Goal: Task Accomplishment & Management: Manage account settings

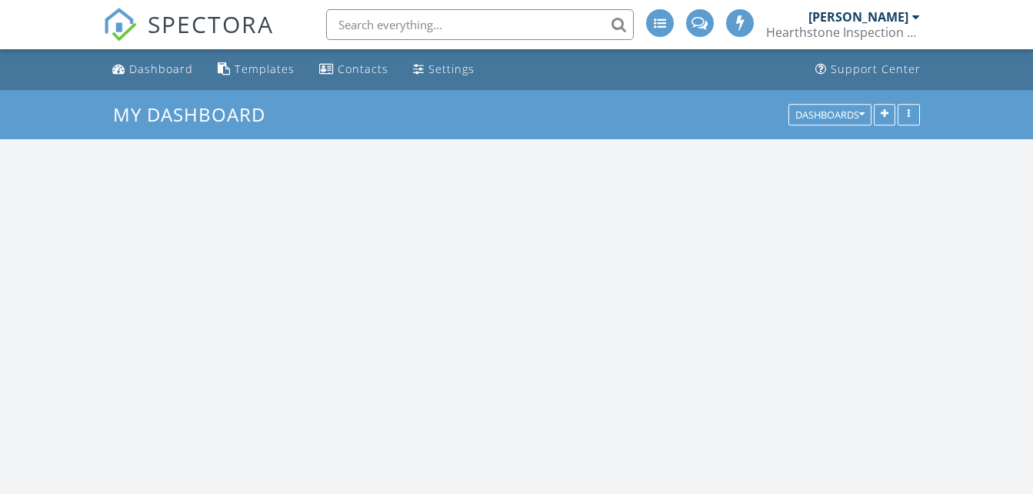
scroll to position [1961, 1056]
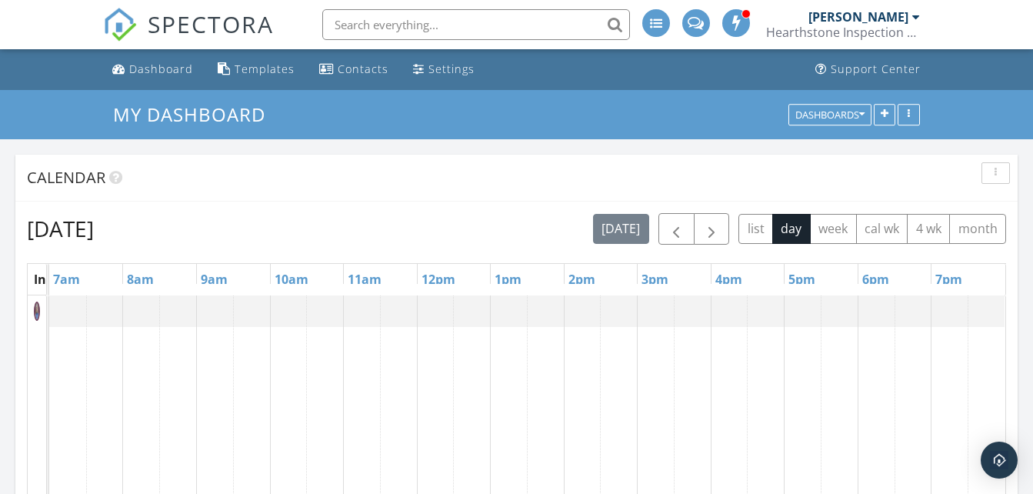
click at [913, 20] on div at bounding box center [916, 17] width 8 height 12
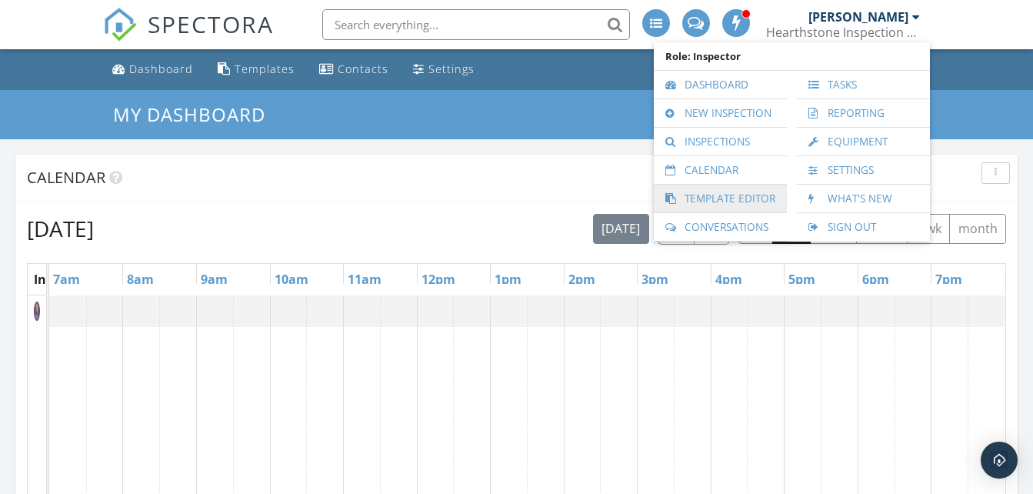
click at [704, 191] on link "Template Editor" at bounding box center [720, 199] width 118 height 28
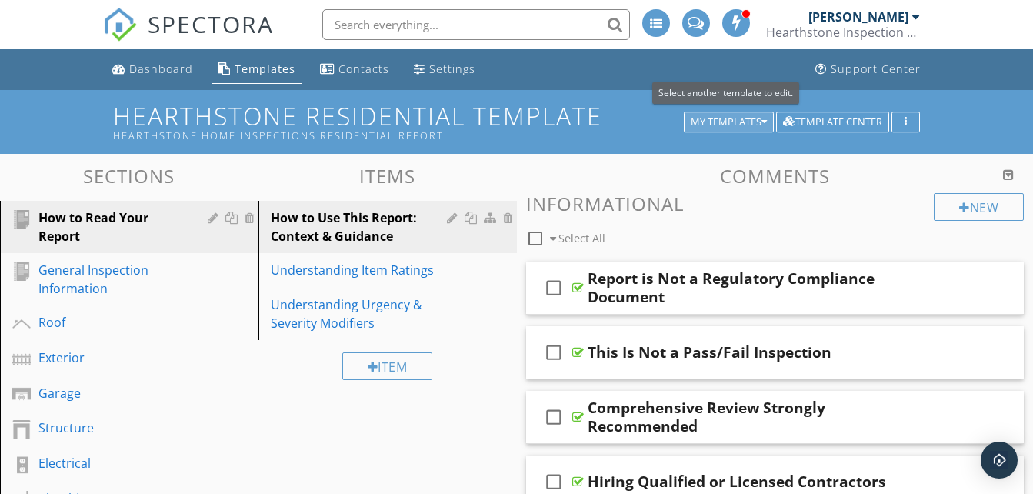
click at [763, 122] on icon "button" at bounding box center [763, 122] width 5 height 11
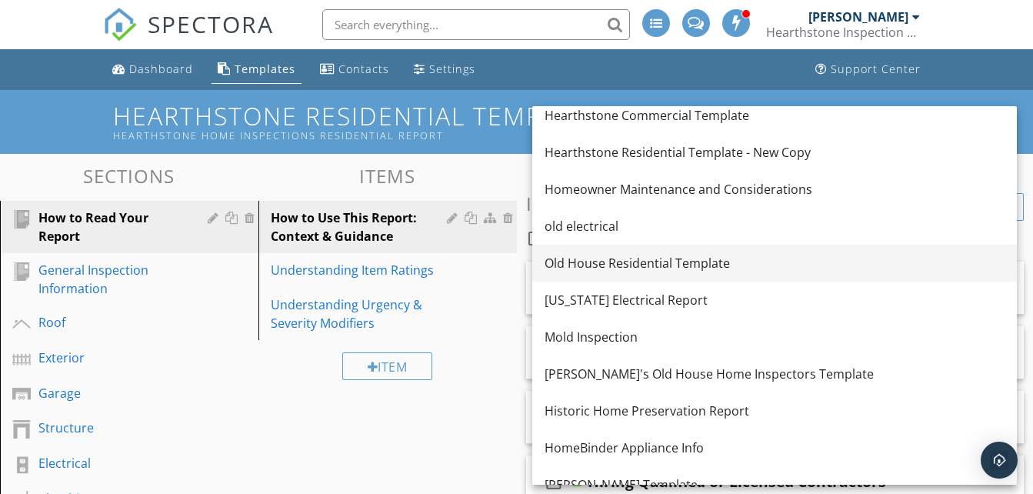
scroll to position [154, 0]
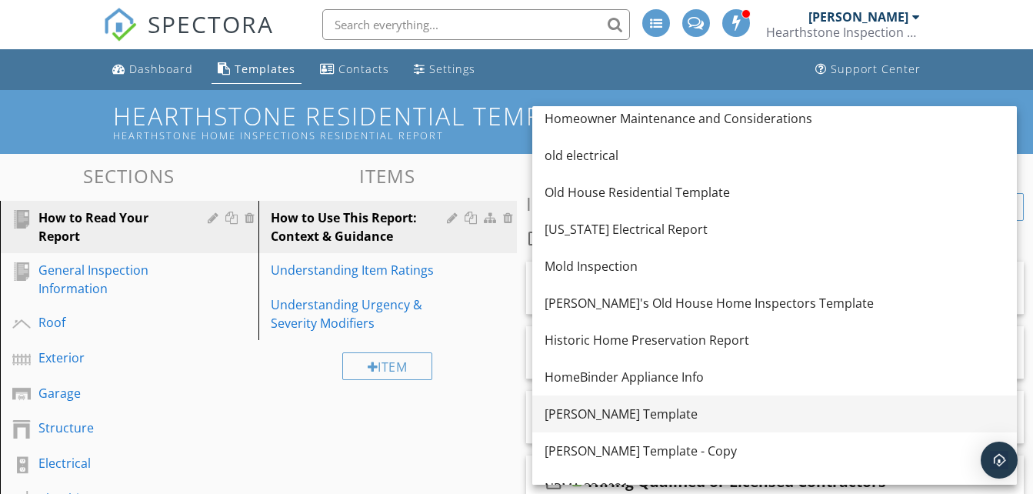
click at [640, 406] on div "[PERSON_NAME] Template" at bounding box center [774, 413] width 460 height 18
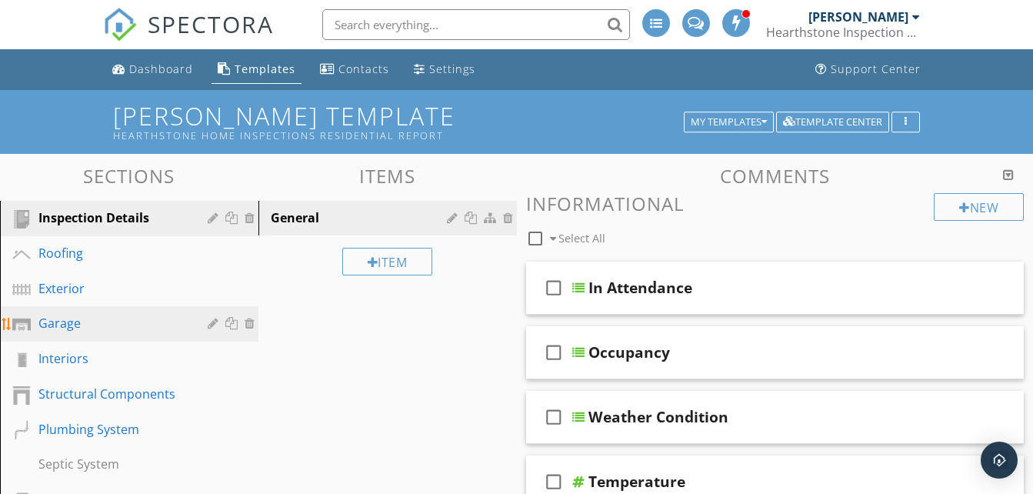
click at [68, 322] on div "Garage" at bounding box center [111, 323] width 147 height 18
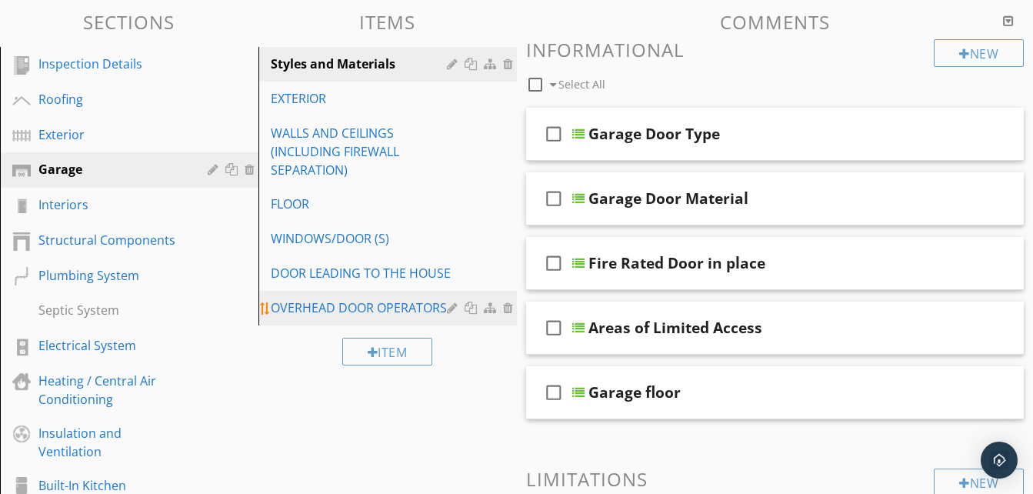
click at [303, 305] on div "OVERHEAD DOOR OPERATORS" at bounding box center [361, 307] width 181 height 18
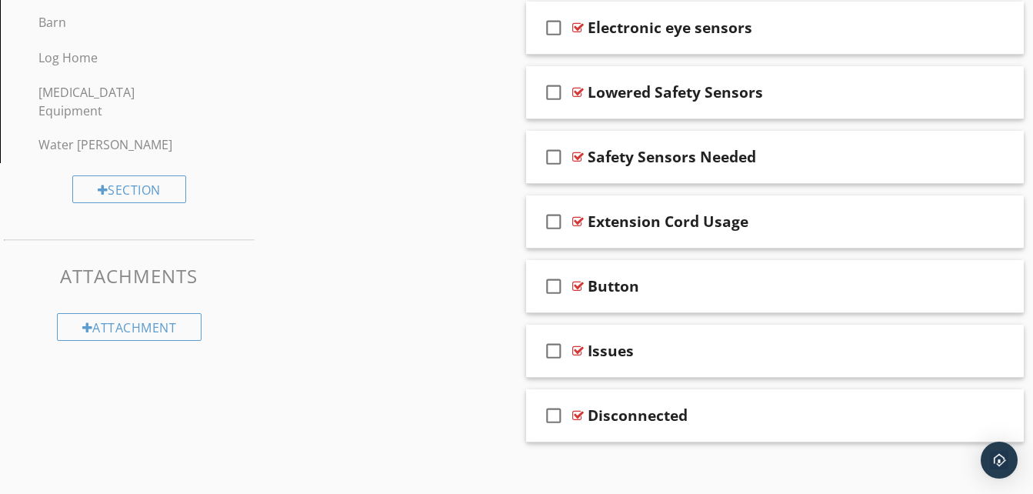
scroll to position [840, 0]
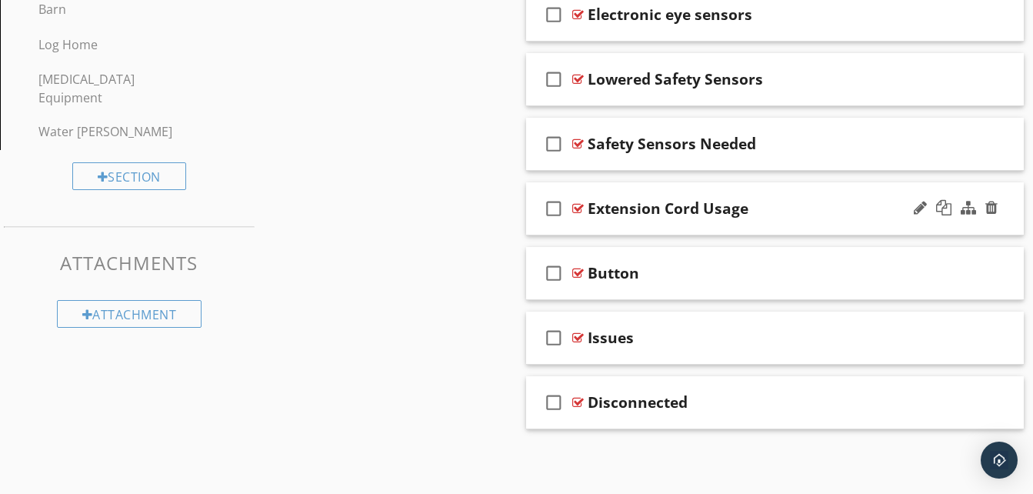
click at [760, 225] on div "check_box_outline_blank Extension Cord Usage" at bounding box center [775, 208] width 498 height 53
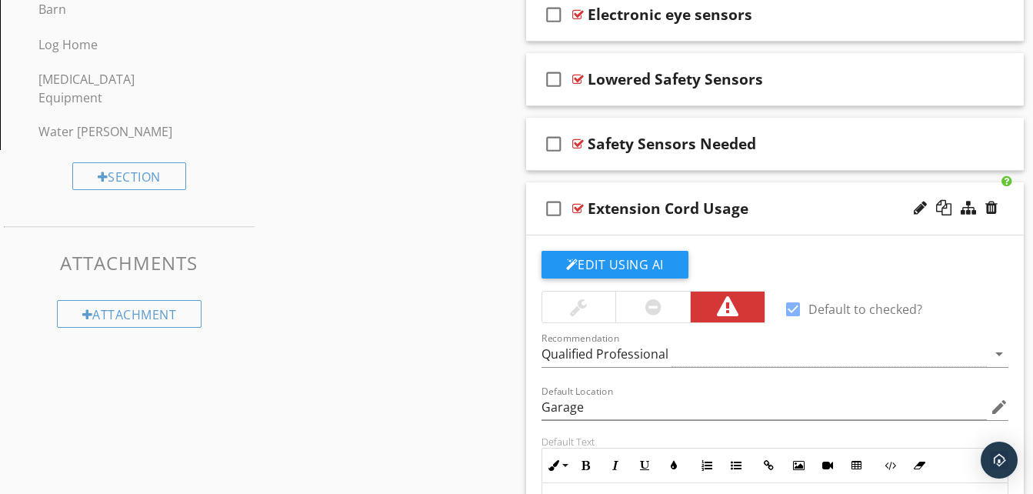
click at [790, 308] on div at bounding box center [793, 309] width 26 height 26
checkbox input "false"
click at [442, 266] on div "Sections Inspection Details Roofing Exterior Garage Interiors Structural Compon…" at bounding box center [516, 154] width 1033 height 1681
click at [630, 224] on div "check_box_outline_blank Extension Cord Usage" at bounding box center [775, 208] width 498 height 53
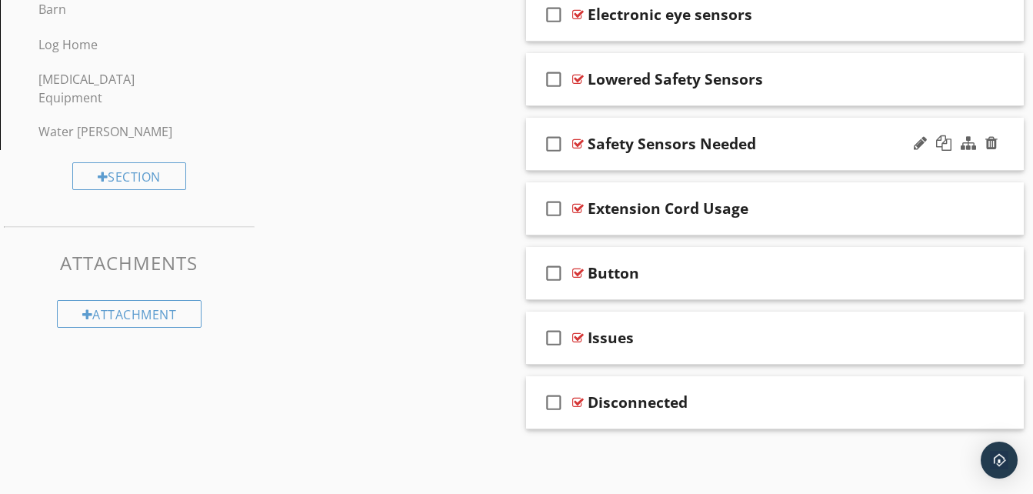
click at [638, 163] on div "check_box_outline_blank Safety Sensors Needed" at bounding box center [775, 144] width 498 height 53
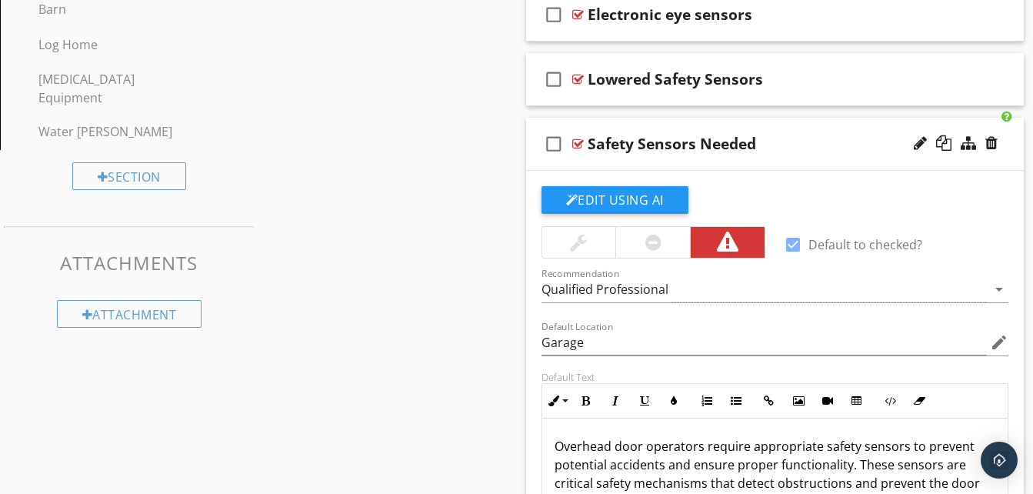
click at [790, 243] on div at bounding box center [793, 244] width 26 height 26
checkbox input "false"
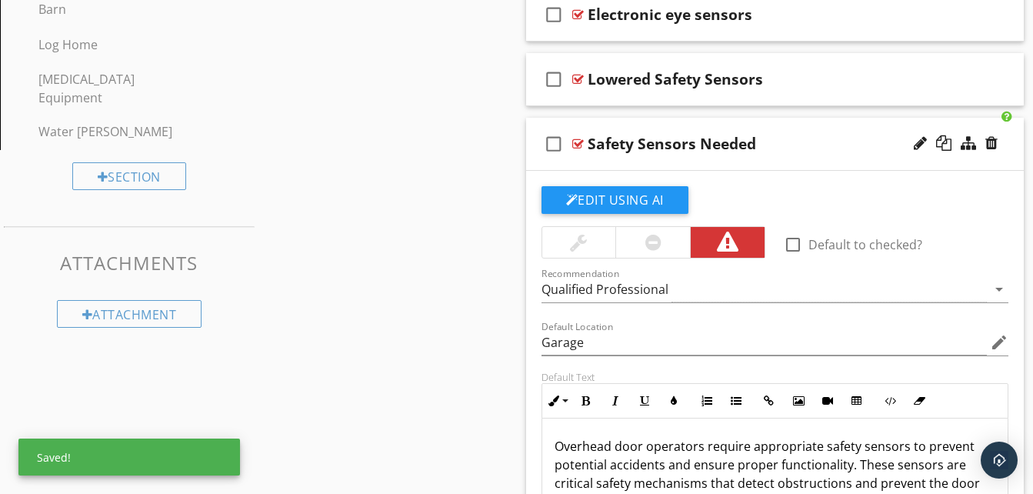
click at [756, 165] on div "check_box_outline_blank Safety Sensors Needed" at bounding box center [775, 144] width 498 height 53
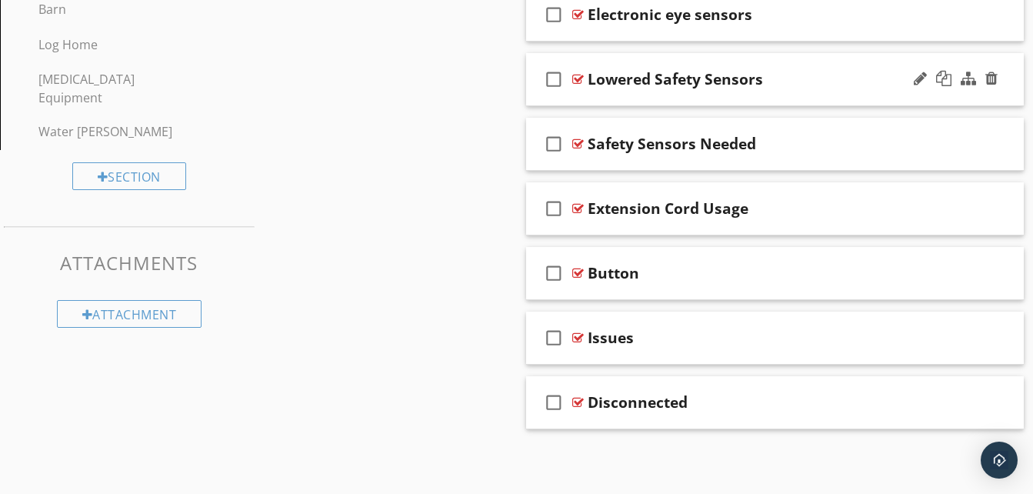
click at [709, 94] on div "check_box_outline_blank Lowered Safety Sensors" at bounding box center [775, 79] width 498 height 53
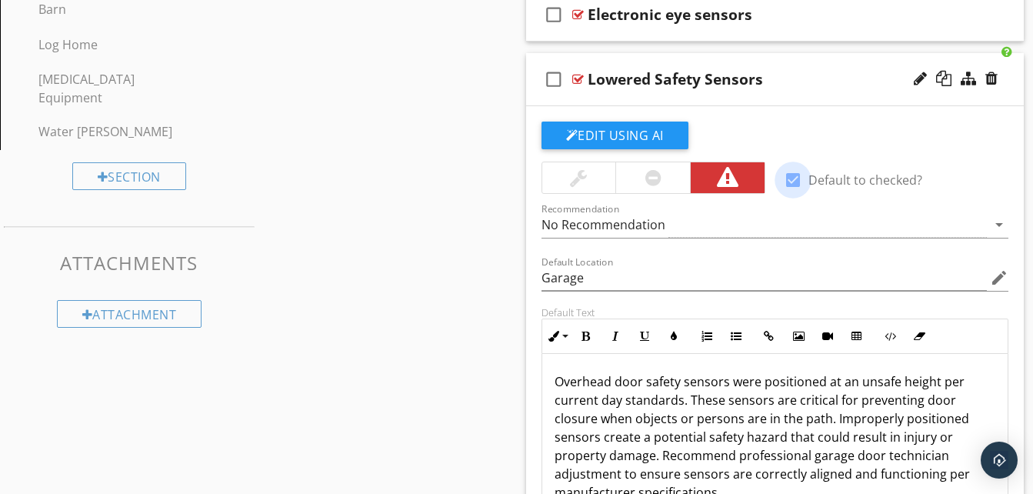
click at [794, 175] on div at bounding box center [793, 180] width 26 height 26
checkbox input "false"
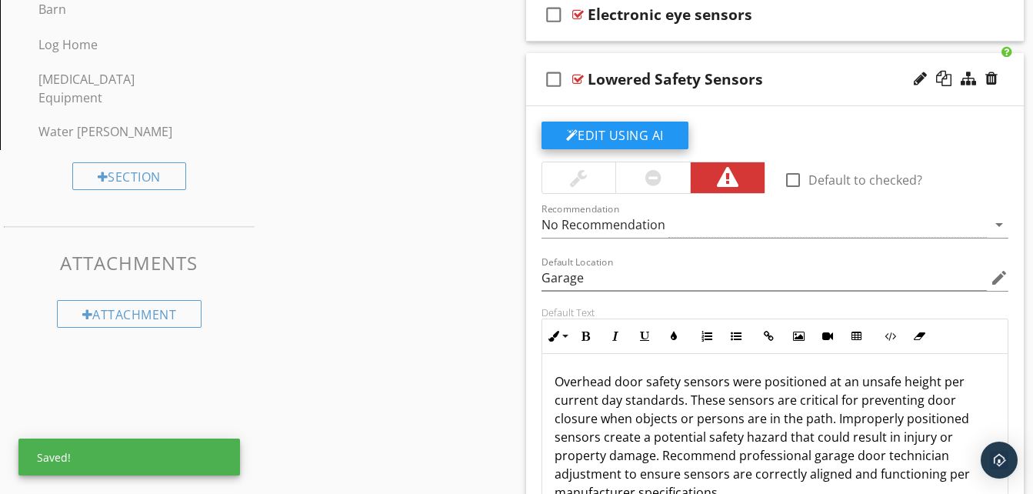
click at [747, 98] on div "check_box_outline_blank Lowered Safety Sensors" at bounding box center [775, 79] width 498 height 53
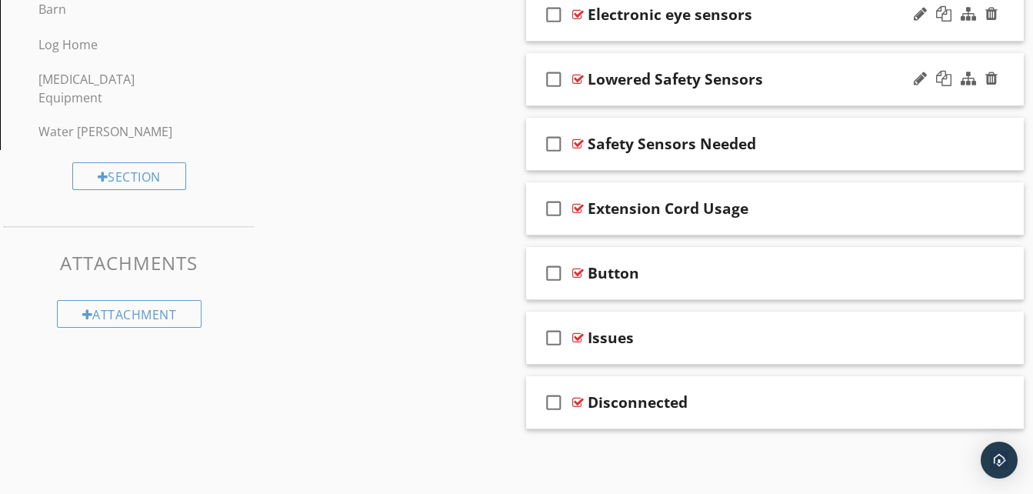
click at [658, 28] on div "check_box_outline_blank Electronic eye sensors" at bounding box center [775, 14] width 498 height 53
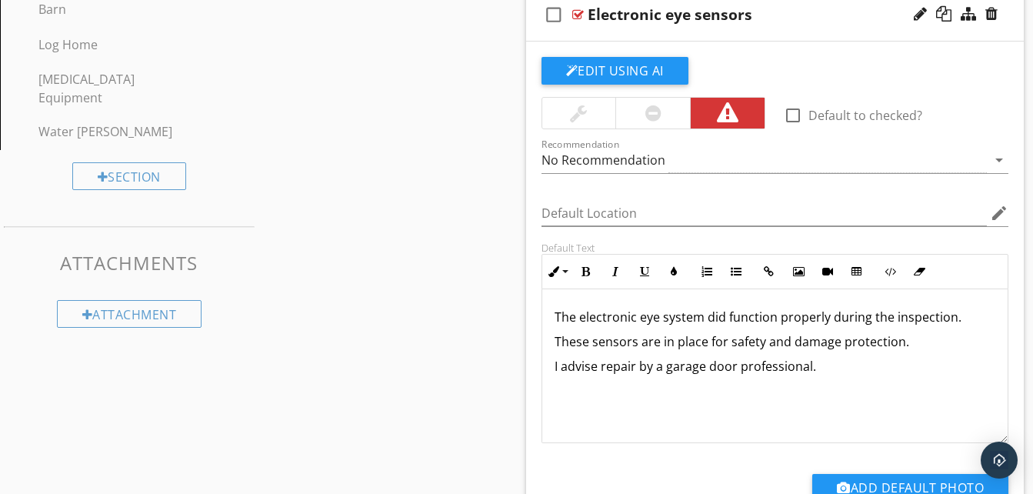
click at [639, 38] on div "check_box_outline_blank Electronic eye sensors" at bounding box center [775, 14] width 498 height 53
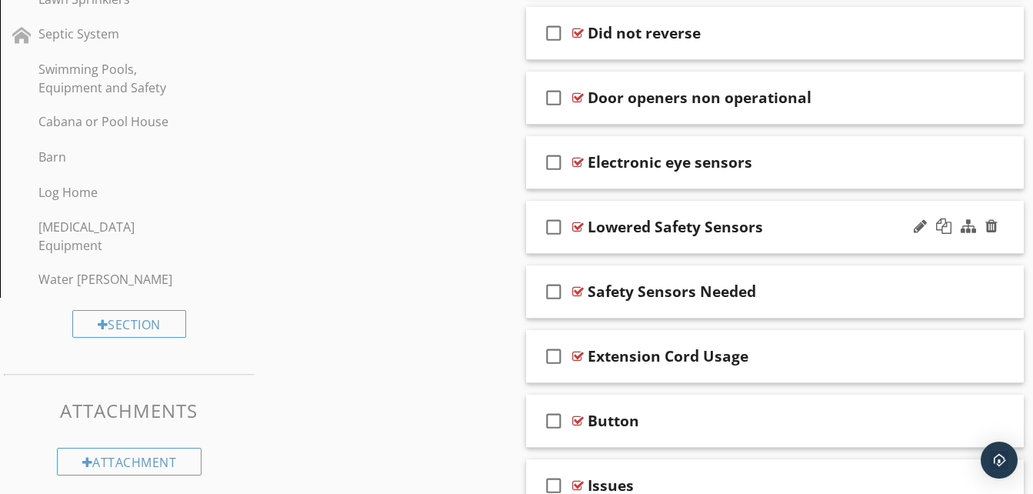
scroll to position [686, 0]
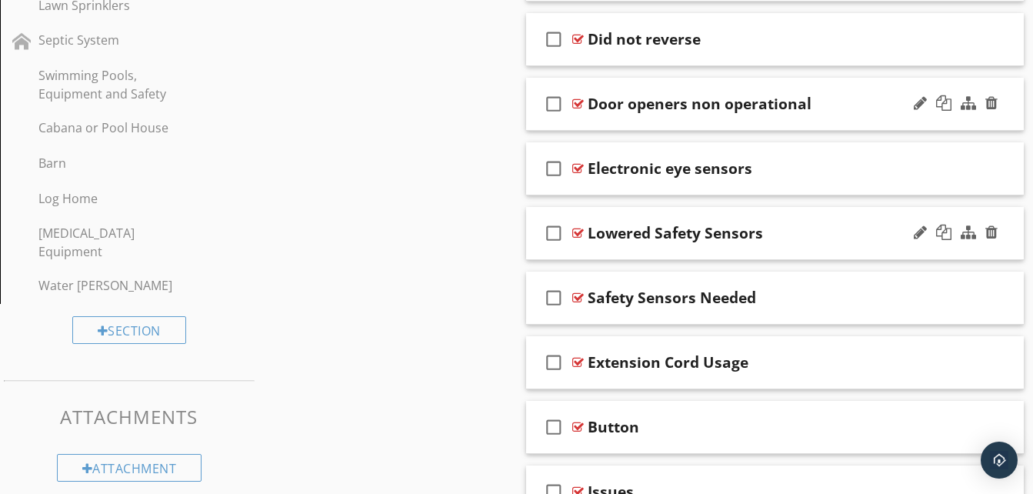
click at [673, 126] on div "check_box_outline_blank Door openers non operational" at bounding box center [775, 104] width 498 height 53
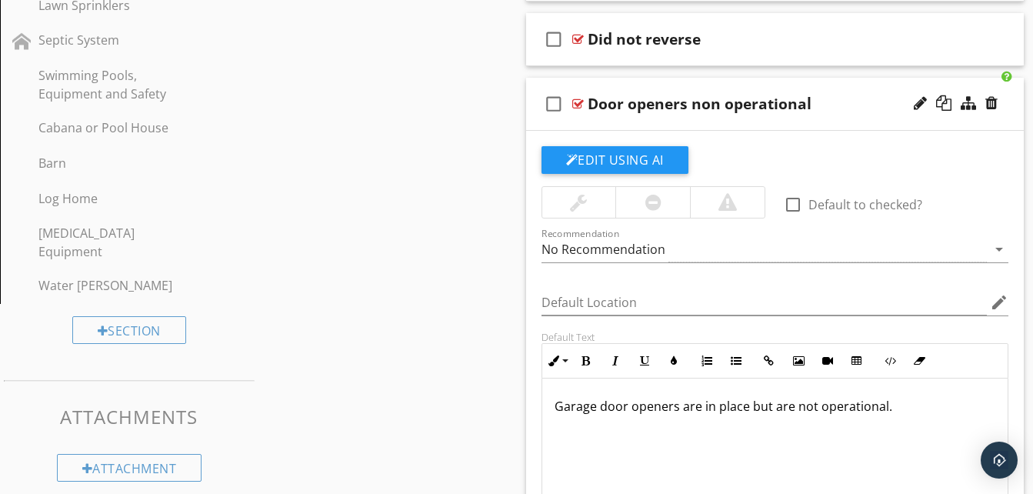
click at [570, 122] on div "check_box_outline_blank Door openers non operational" at bounding box center [775, 104] width 498 height 53
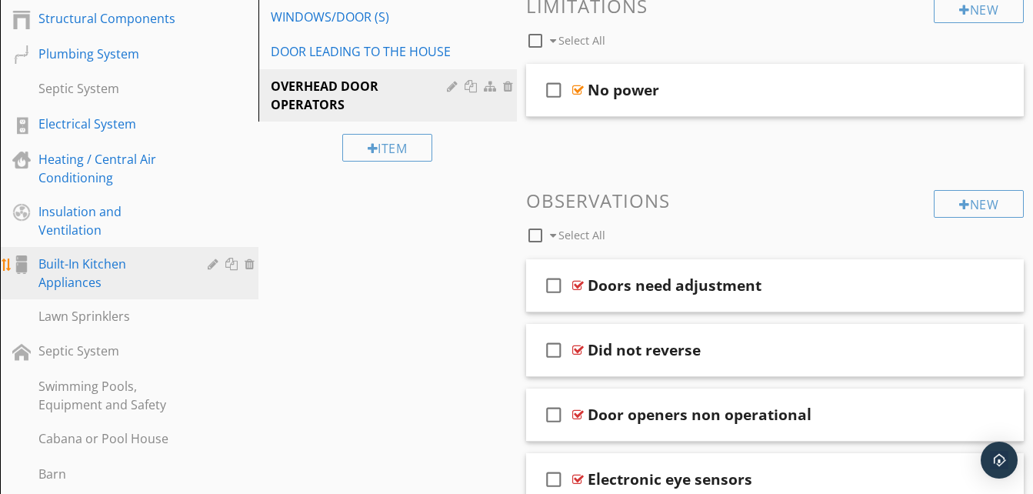
scroll to position [378, 0]
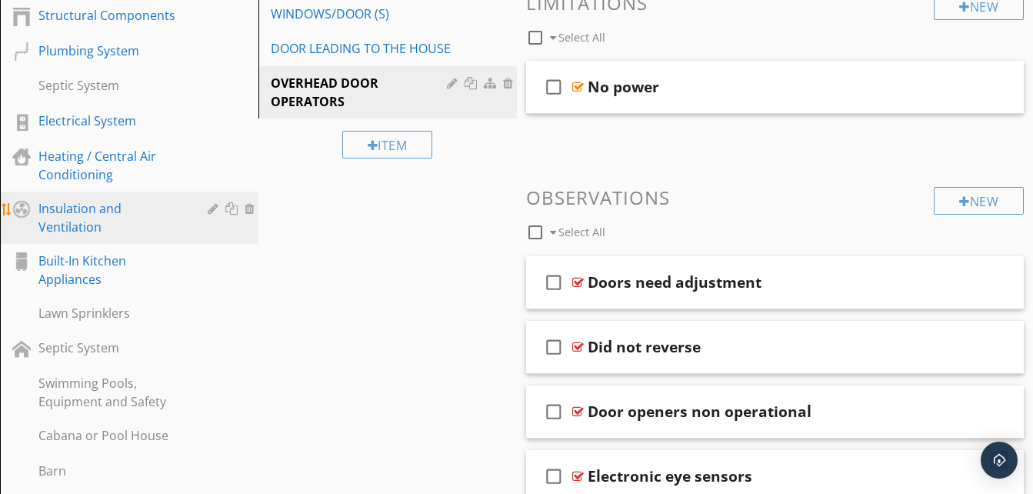
click at [81, 225] on div "Insulation and Ventilation" at bounding box center [111, 217] width 147 height 37
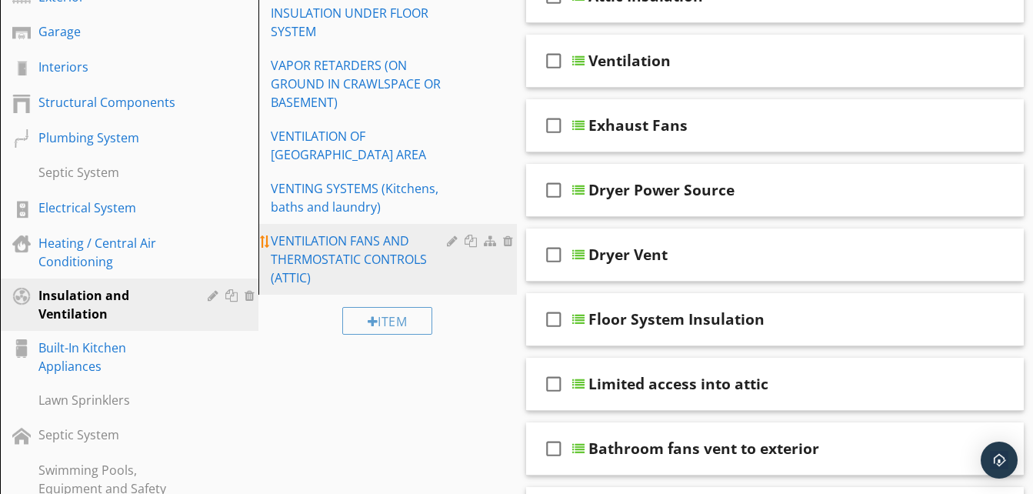
scroll to position [225, 0]
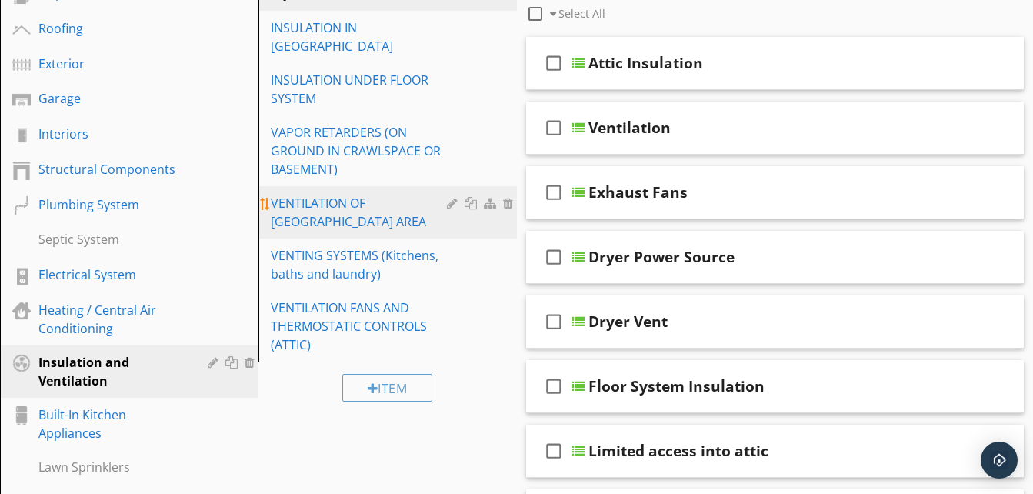
click at [331, 194] on div "VENTILATION OF ATTIC AREA" at bounding box center [361, 212] width 181 height 37
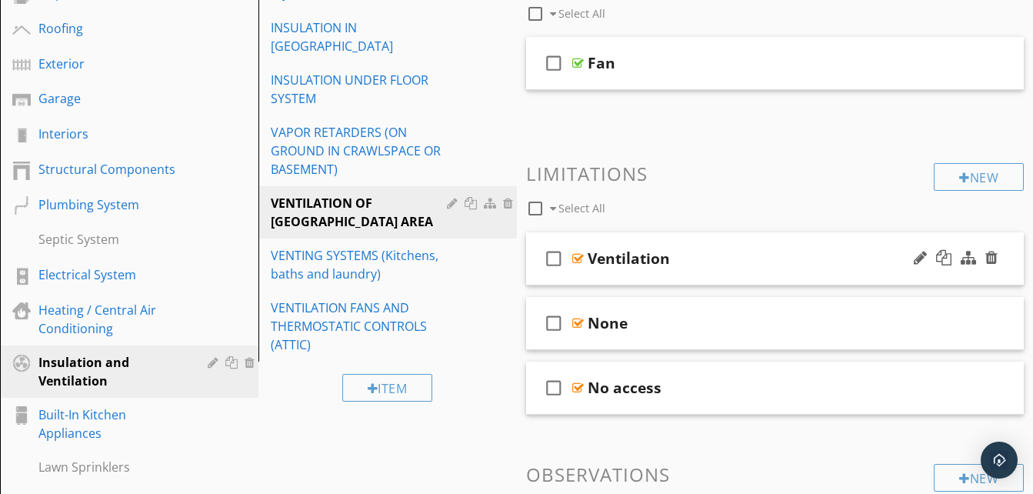
click at [687, 281] on div "check_box_outline_blank Ventilation" at bounding box center [775, 258] width 498 height 53
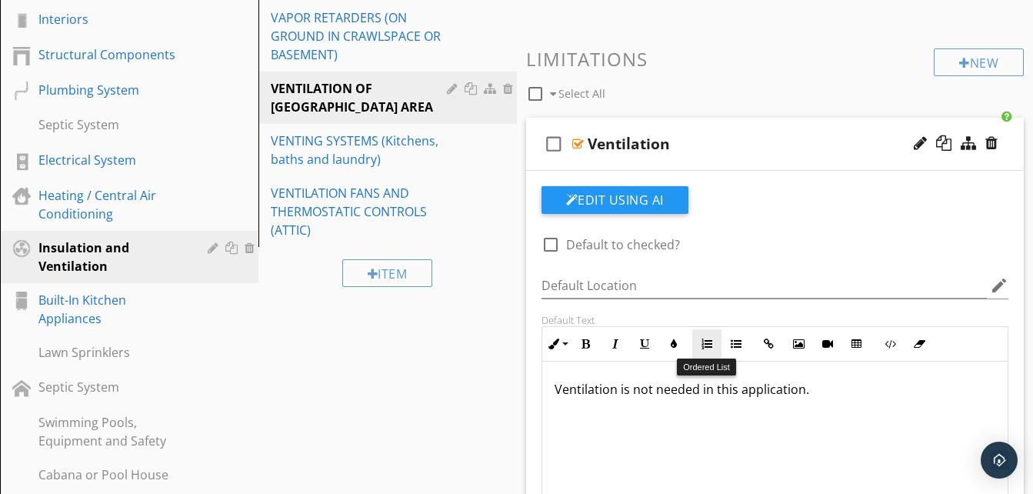
scroll to position [301, 0]
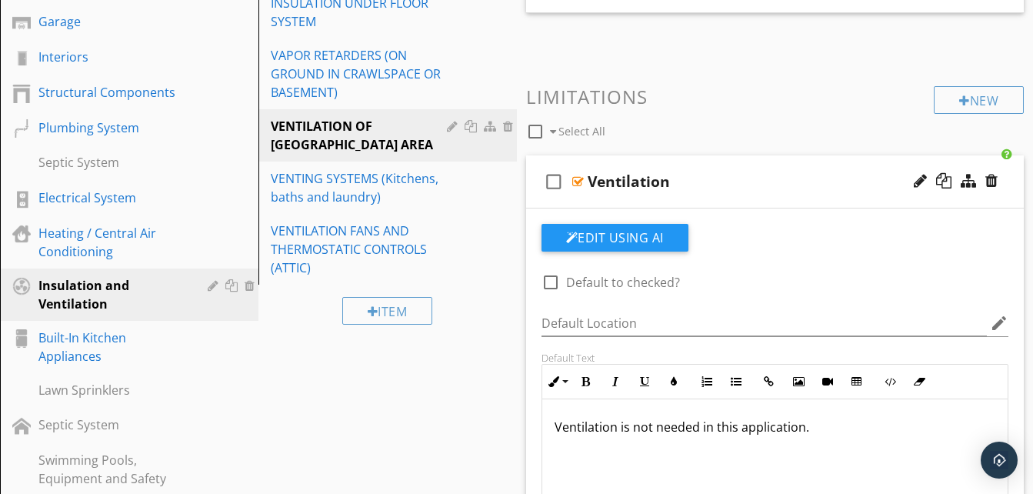
click at [715, 200] on div "check_box_outline_blank Ventilation" at bounding box center [775, 181] width 498 height 53
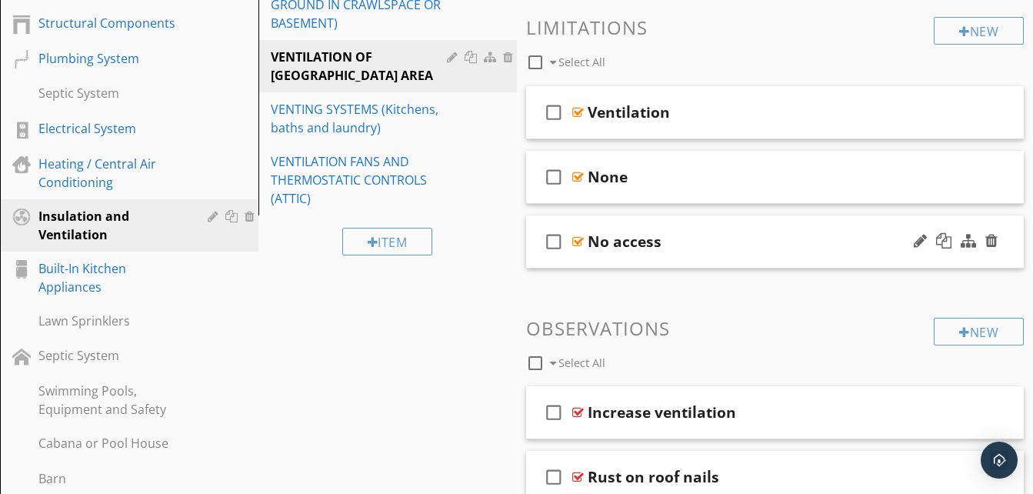
scroll to position [455, 0]
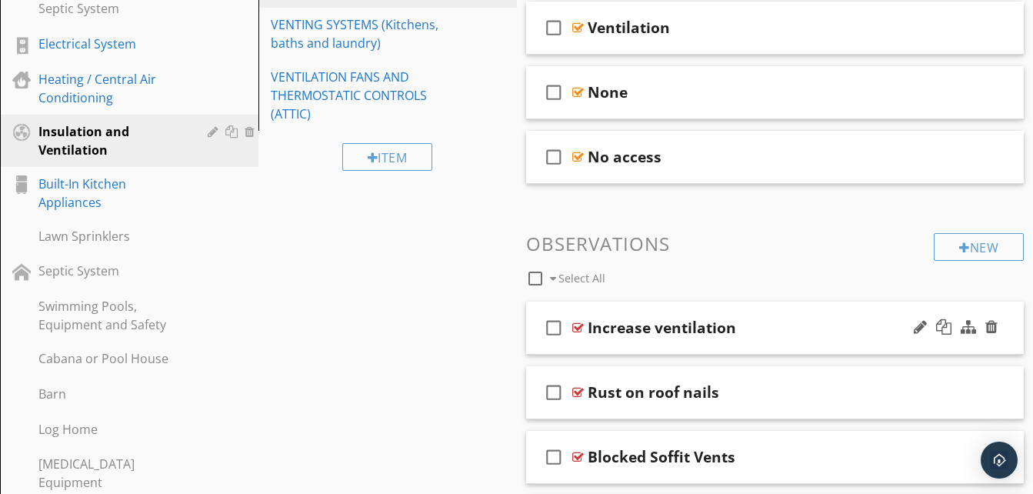
click at [717, 347] on div "check_box_outline_blank Increase ventilation" at bounding box center [775, 327] width 498 height 53
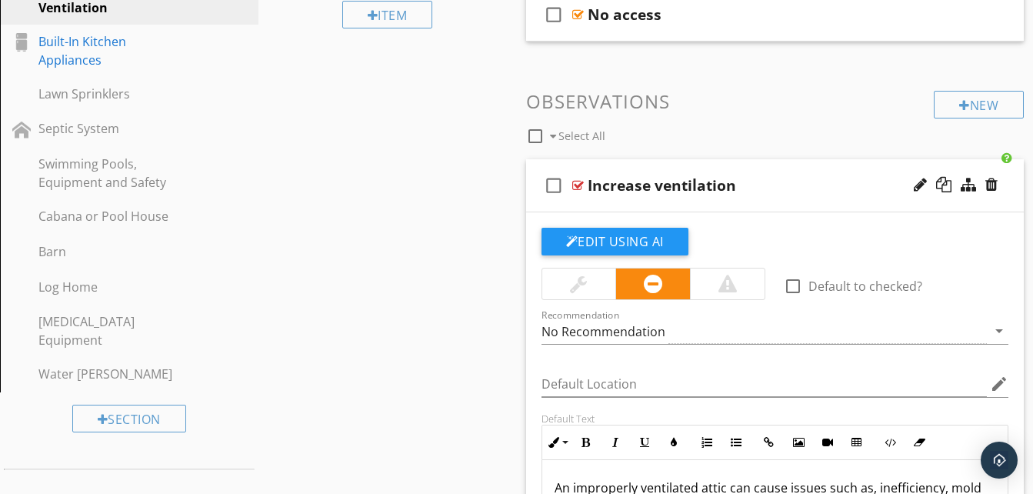
scroll to position [609, 0]
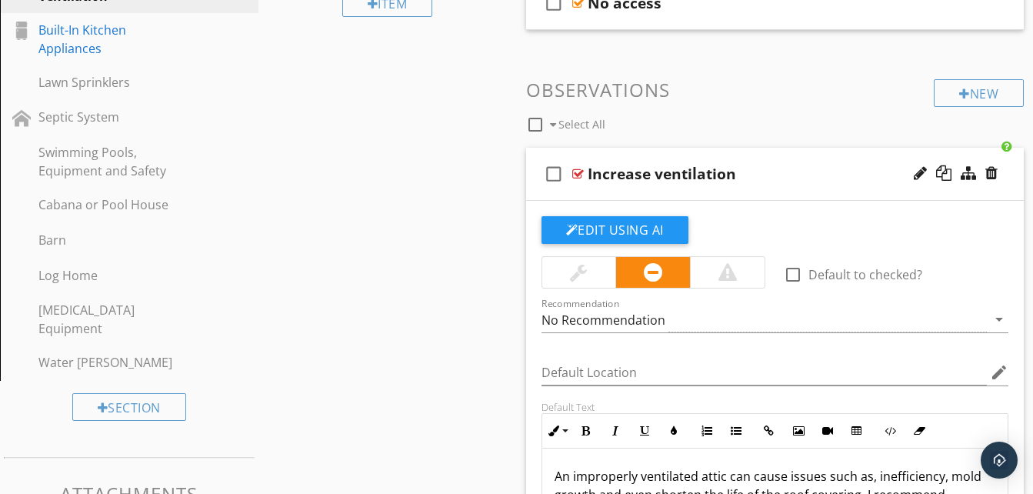
click at [717, 193] on div "check_box_outline_blank Increase ventilation" at bounding box center [775, 174] width 498 height 53
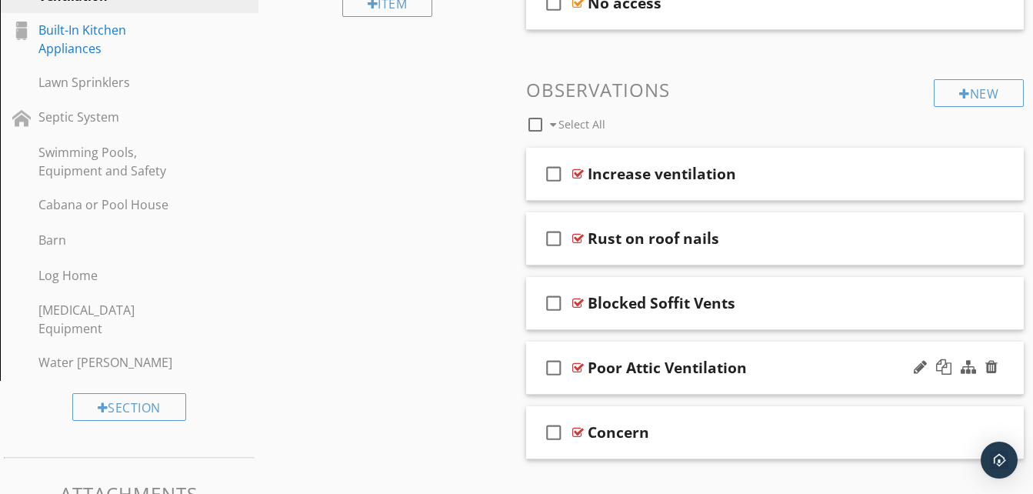
click at [619, 393] on div "check_box_outline_blank Poor Attic Ventilation" at bounding box center [775, 367] width 498 height 53
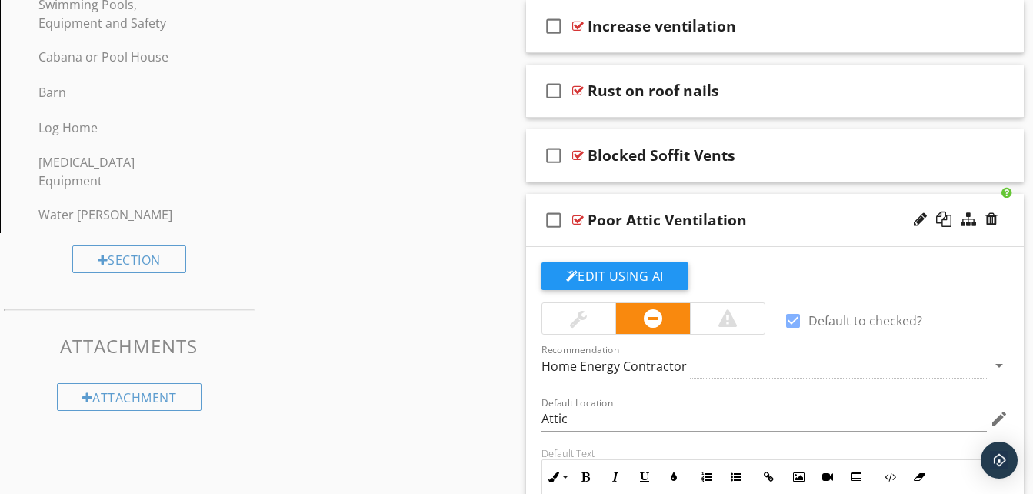
scroll to position [763, 0]
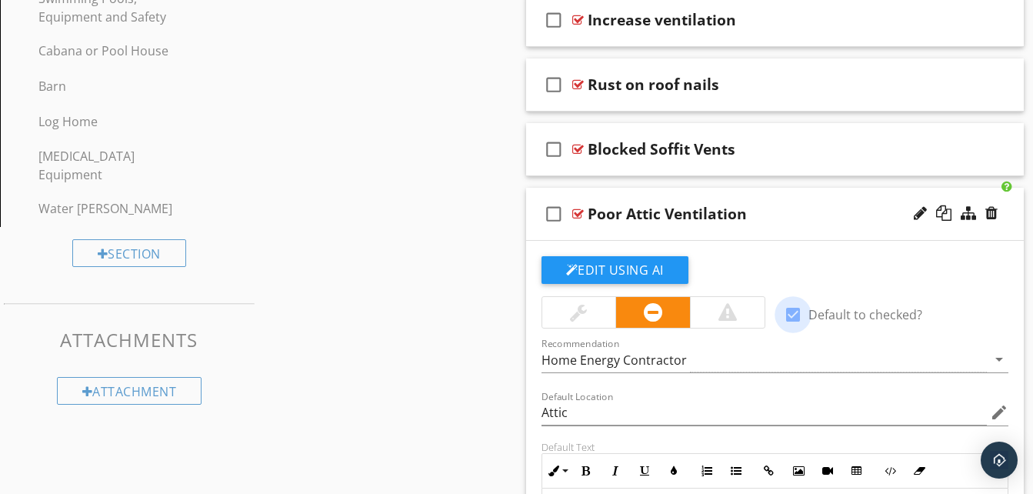
click at [800, 313] on div at bounding box center [793, 314] width 26 height 26
checkbox input "false"
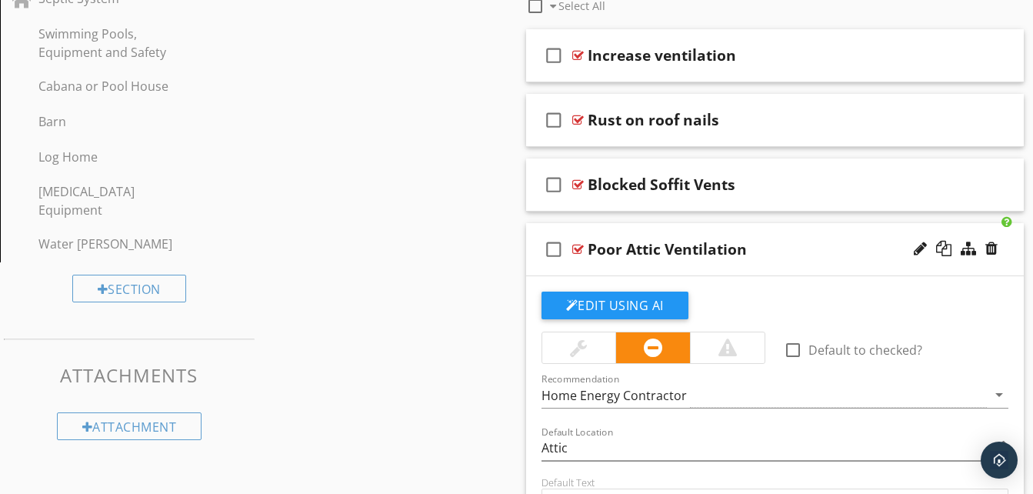
scroll to position [686, 0]
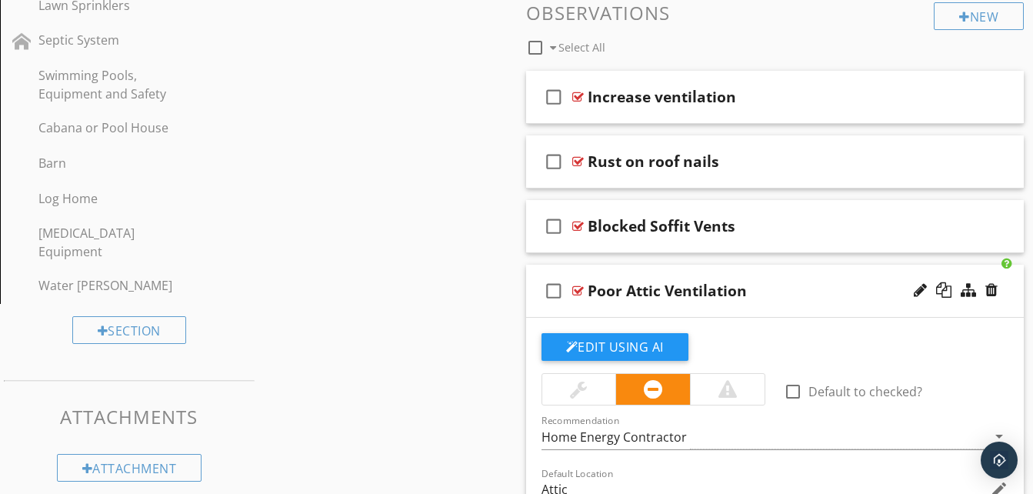
click at [723, 311] on div "check_box_outline_blank Poor Attic Ventilation" at bounding box center [775, 290] width 498 height 53
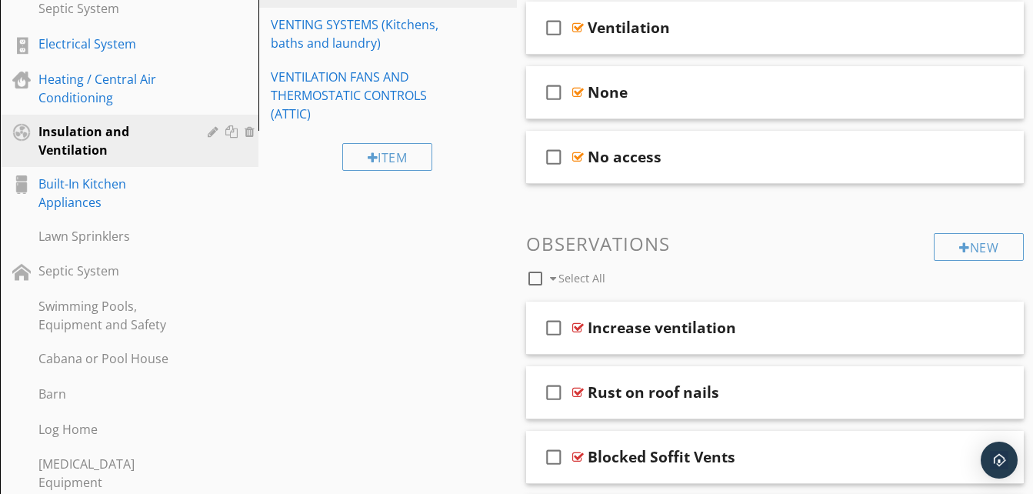
scroll to position [378, 0]
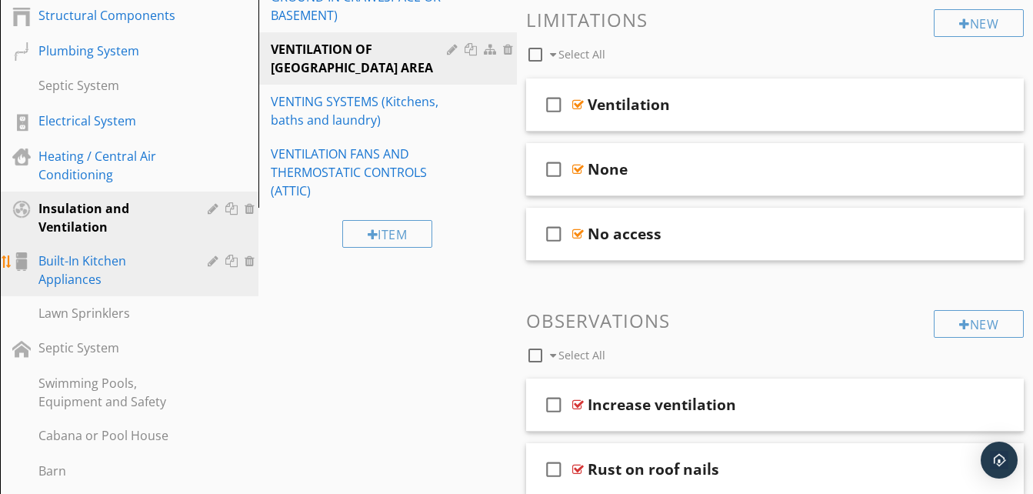
click at [79, 272] on div "Built-In Kitchen Appliances" at bounding box center [111, 269] width 147 height 37
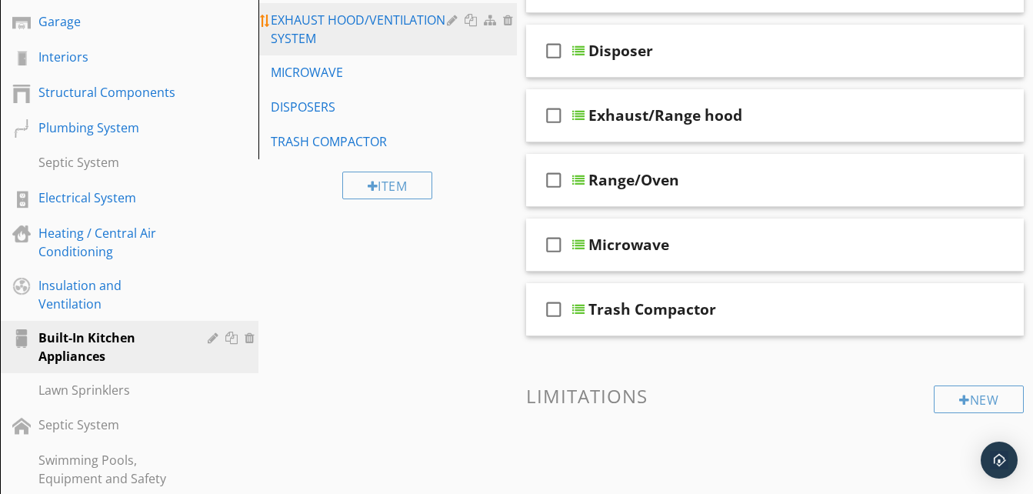
scroll to position [225, 0]
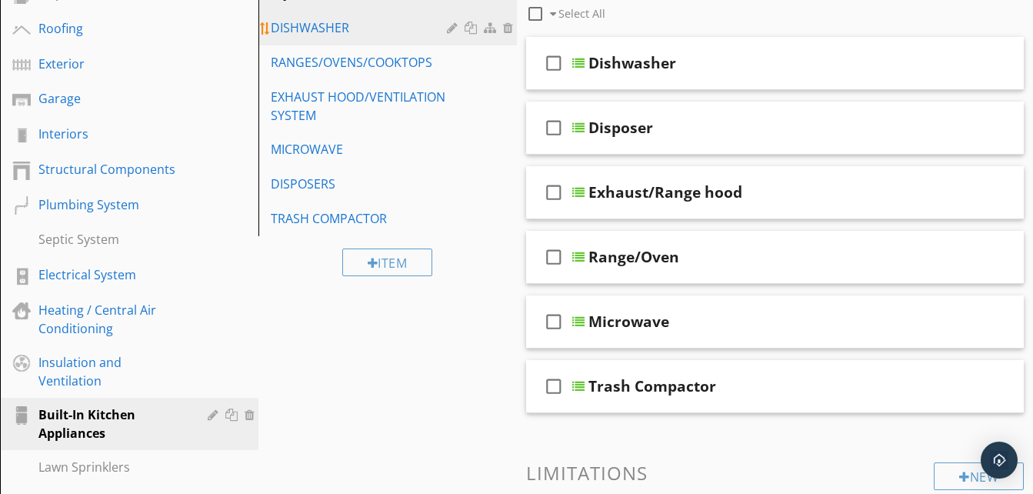
click at [328, 25] on div "DISHWASHER" at bounding box center [361, 27] width 181 height 18
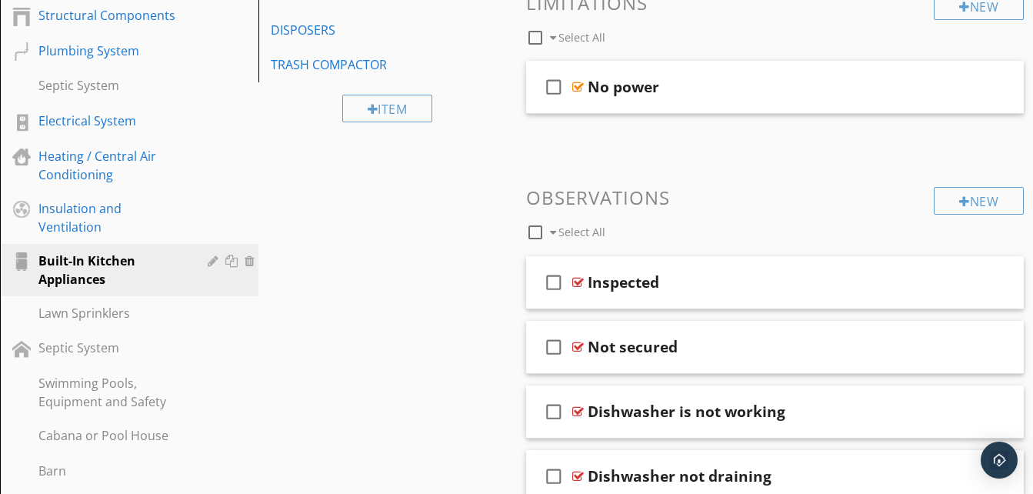
scroll to position [455, 0]
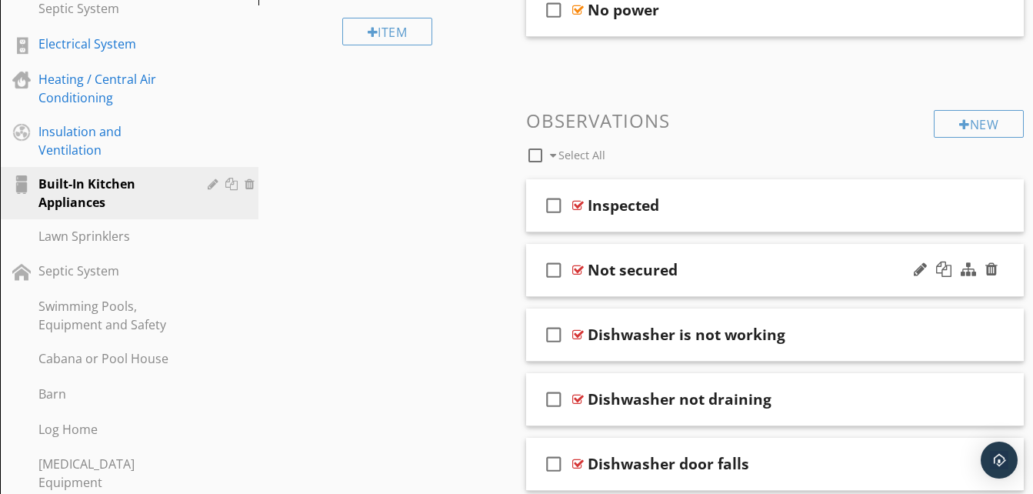
click at [632, 289] on div "check_box_outline_blank Not secured" at bounding box center [775, 270] width 498 height 53
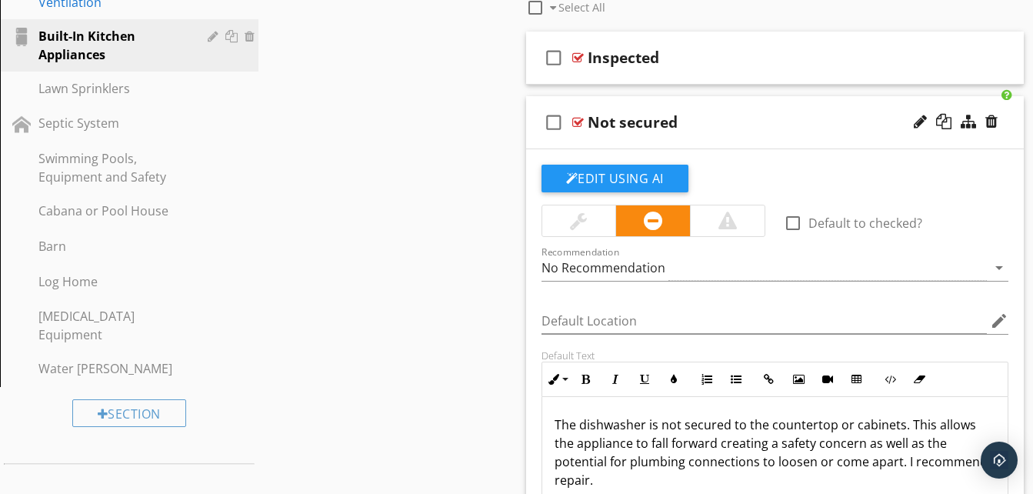
scroll to position [609, 0]
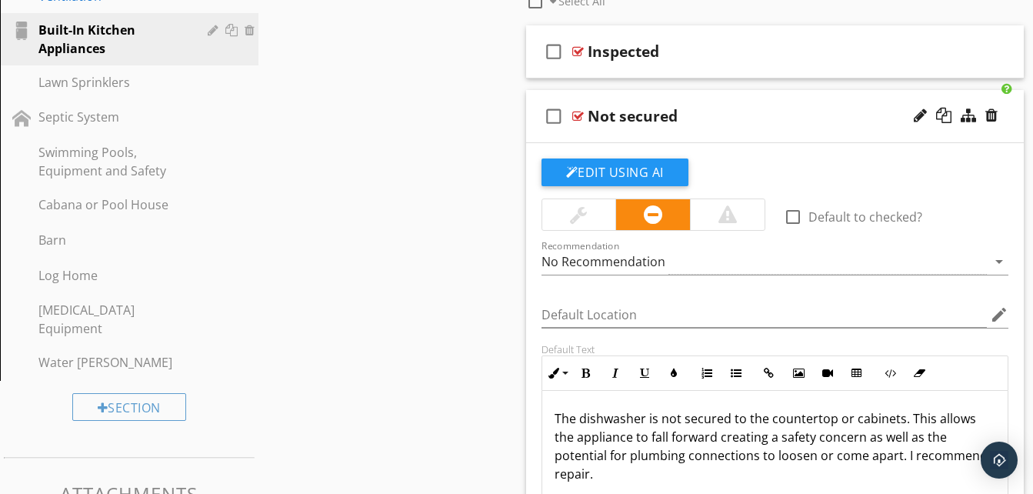
click at [657, 139] on div "check_box_outline_blank Not secured" at bounding box center [775, 116] width 498 height 53
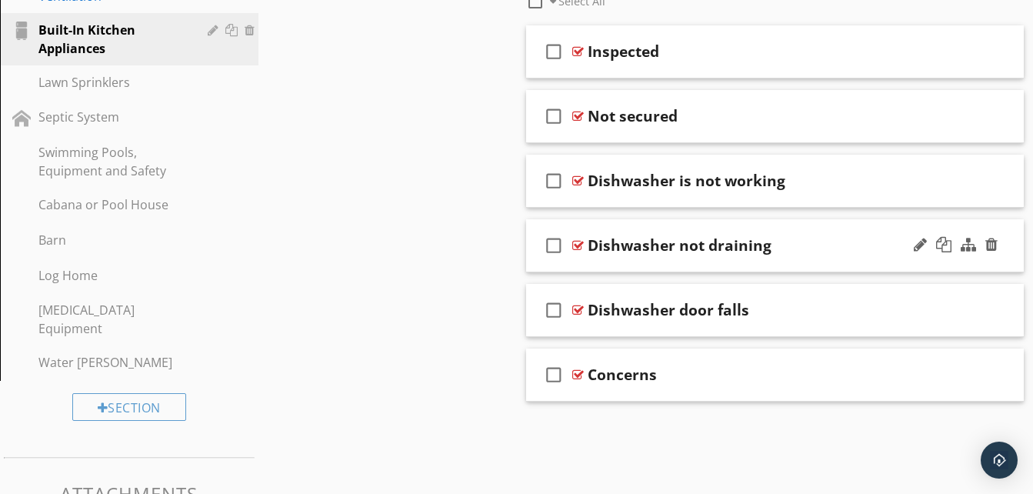
click at [596, 261] on div "check_box_outline_blank Dishwasher not draining" at bounding box center [775, 245] width 498 height 53
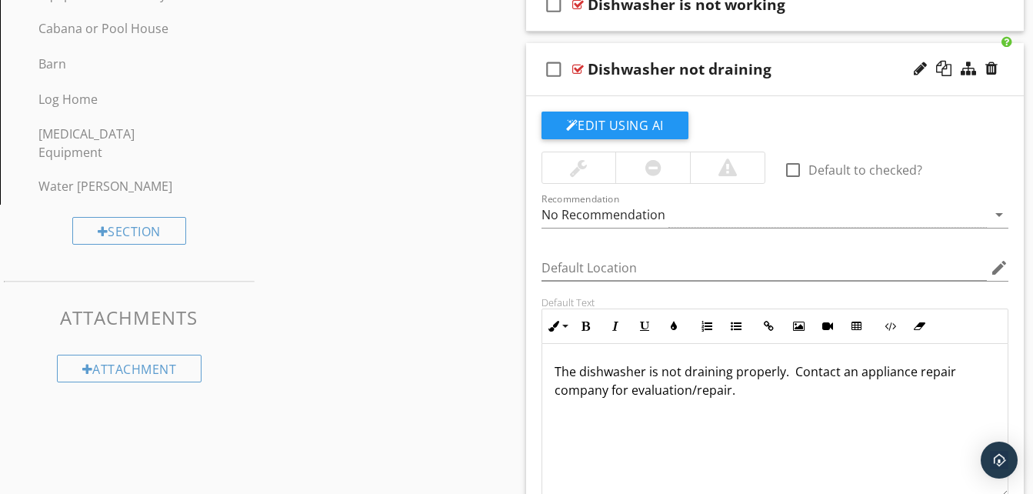
scroll to position [840, 0]
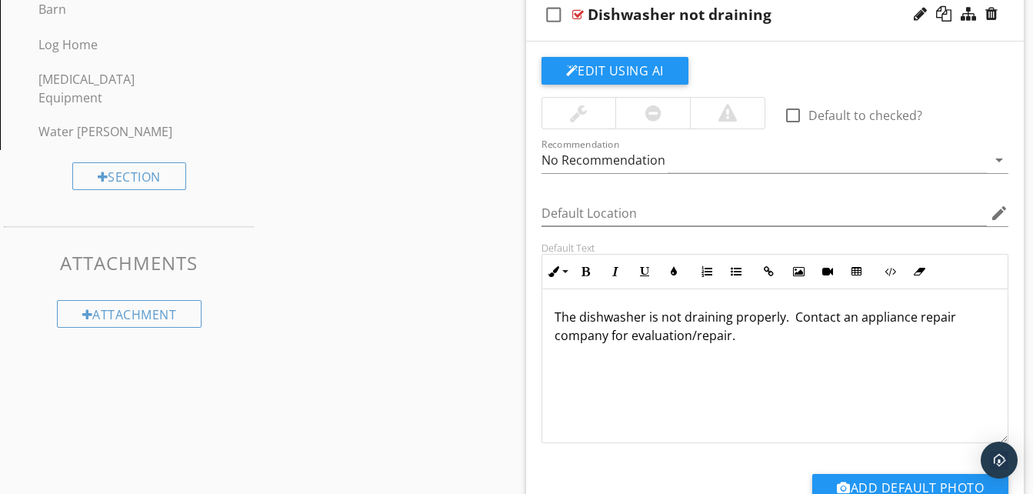
click at [788, 311] on p "The dishwasher is not draining properly. Contact an appliance repair company fo…" at bounding box center [774, 326] width 441 height 37
click at [663, 115] on div at bounding box center [652, 113] width 75 height 31
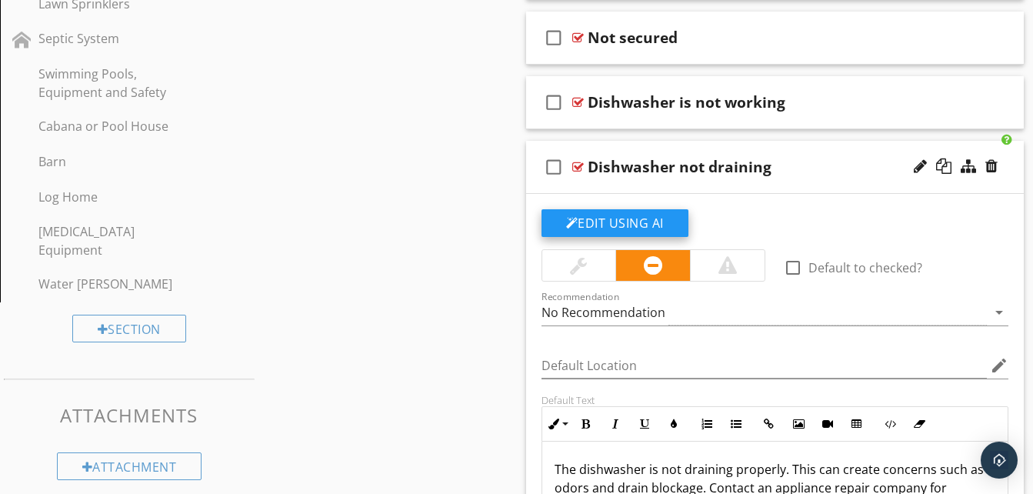
scroll to position [686, 0]
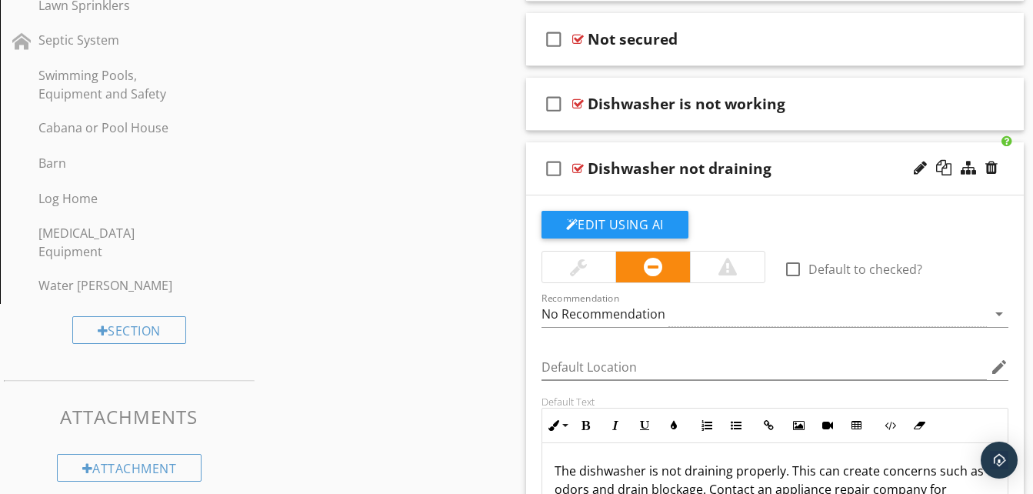
click at [617, 189] on div "check_box_outline_blank Dishwasher not draining" at bounding box center [775, 168] width 498 height 53
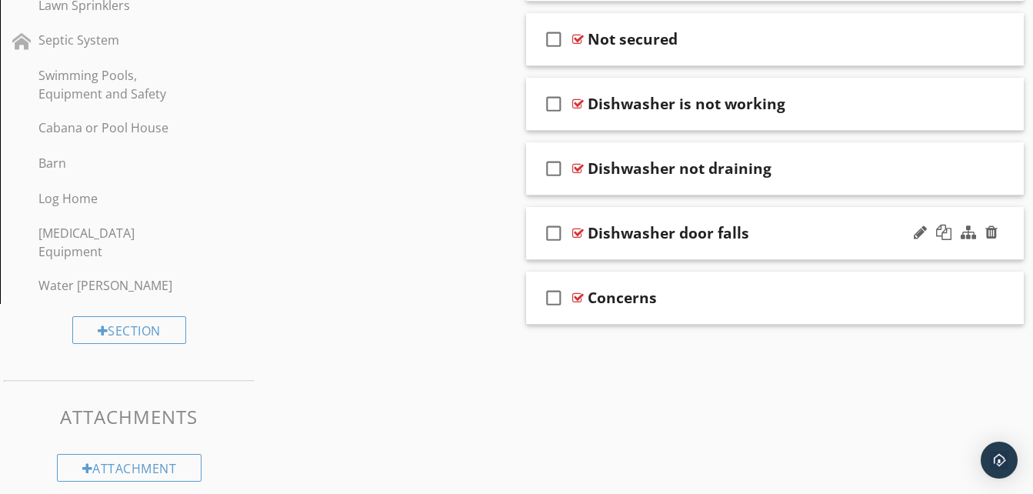
click at [617, 255] on div "check_box_outline_blank Dishwasher door falls" at bounding box center [775, 233] width 498 height 53
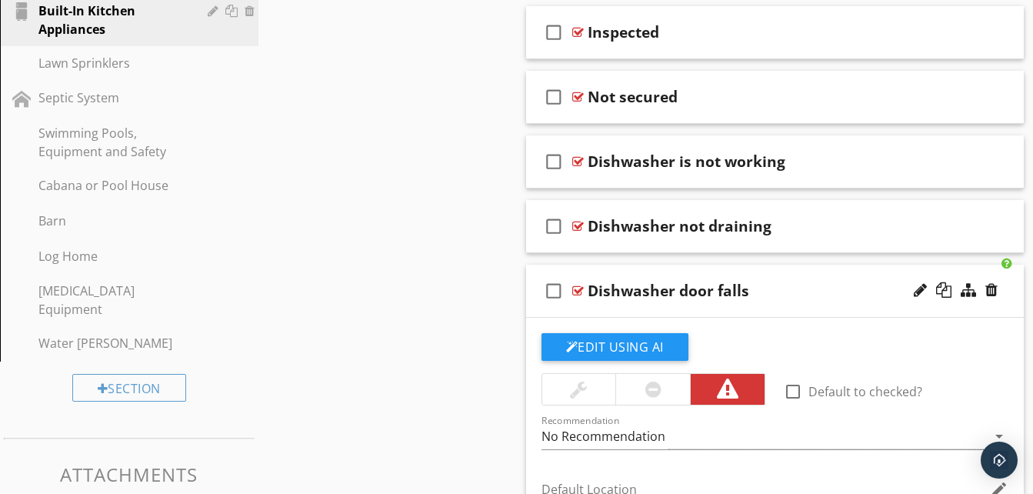
scroll to position [609, 0]
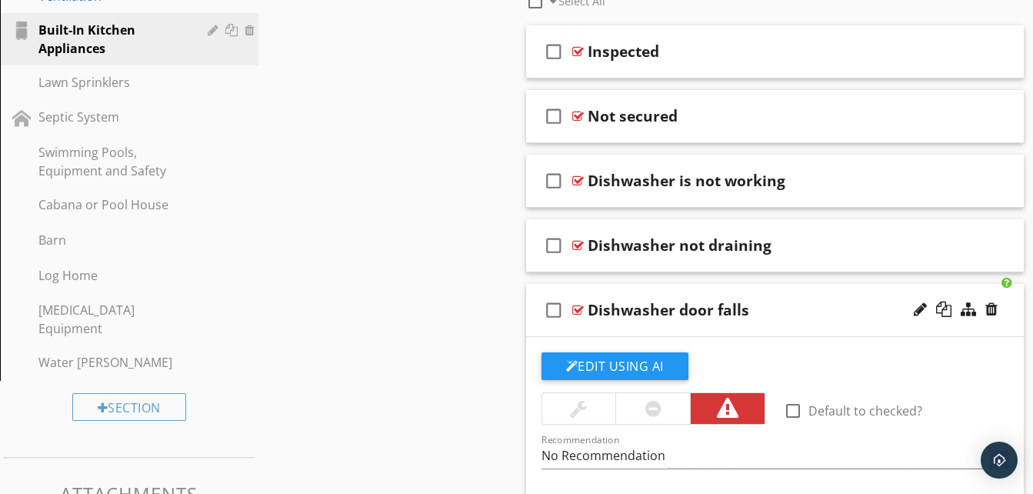
click at [622, 327] on div "check_box_outline_blank Dishwasher door falls" at bounding box center [775, 310] width 498 height 53
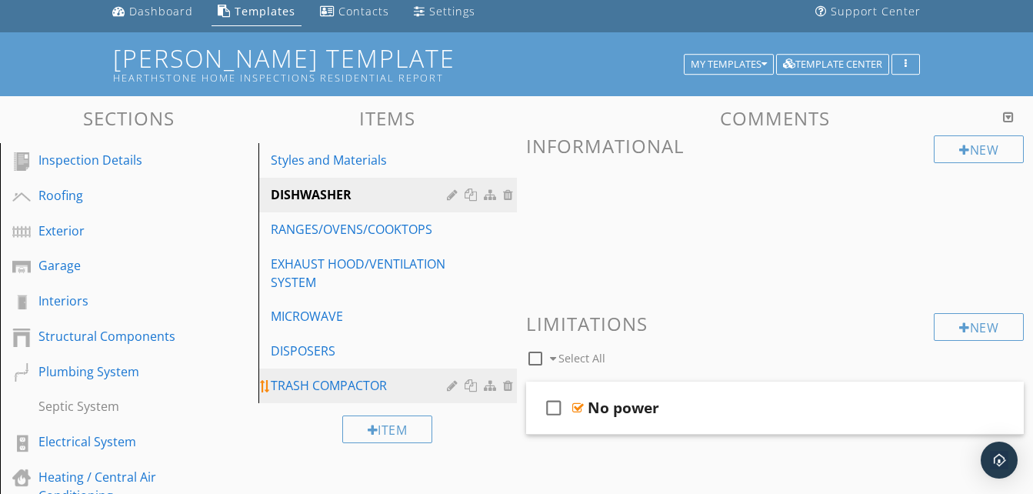
scroll to position [0, 0]
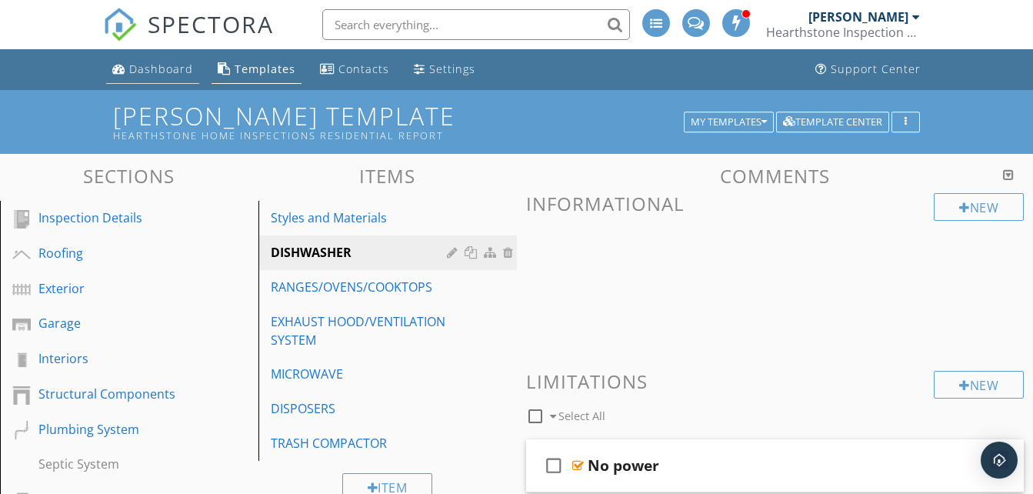
click at [163, 59] on link "Dashboard" at bounding box center [152, 69] width 93 height 28
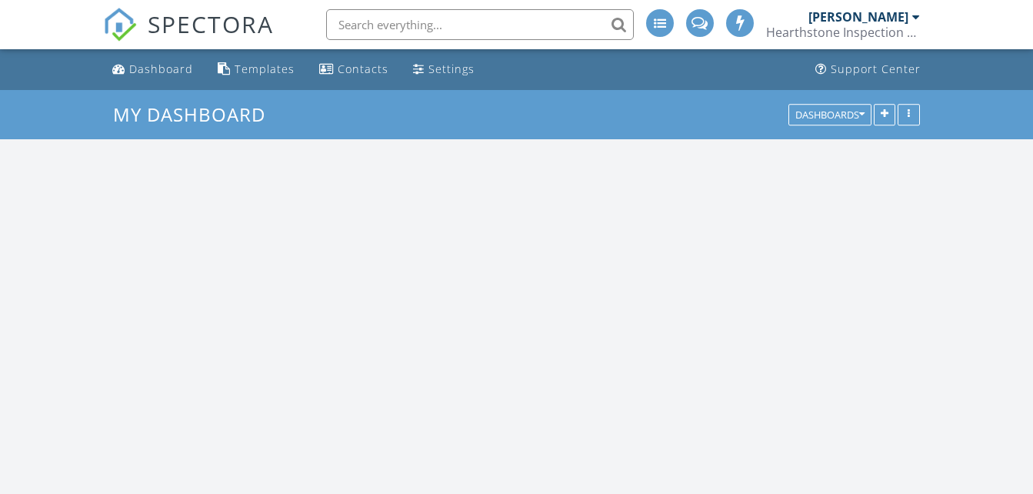
scroll to position [1961, 1056]
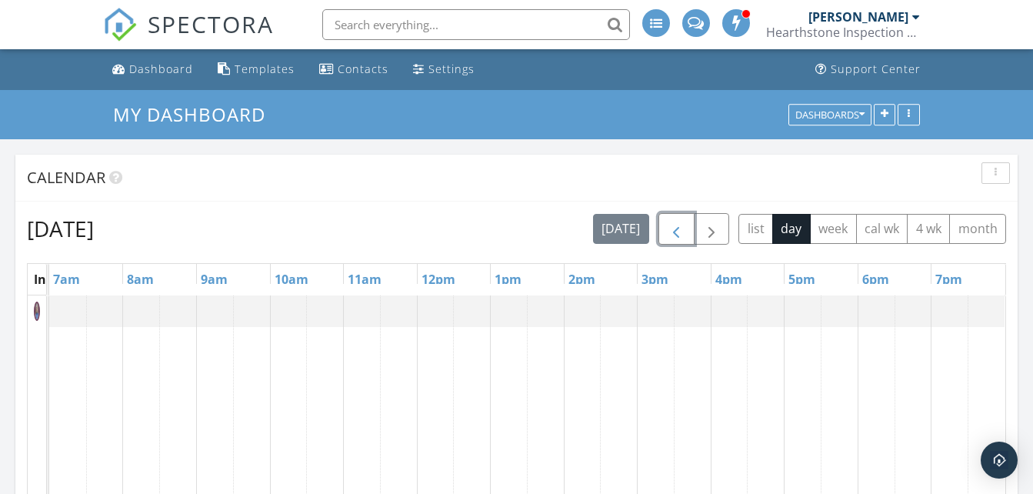
click at [682, 231] on span "button" at bounding box center [676, 229] width 18 height 18
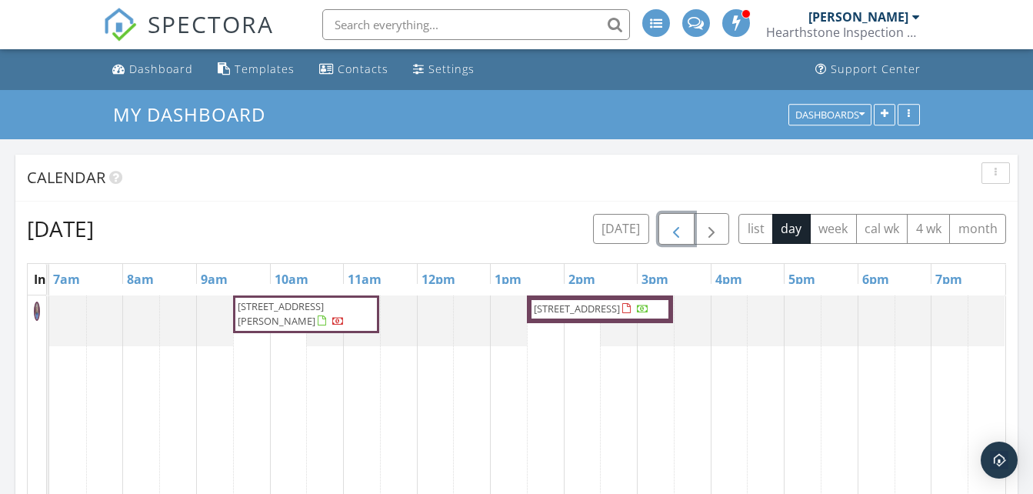
click at [620, 310] on span "2 Mackady Ct , Westport 02790" at bounding box center [577, 308] width 86 height 14
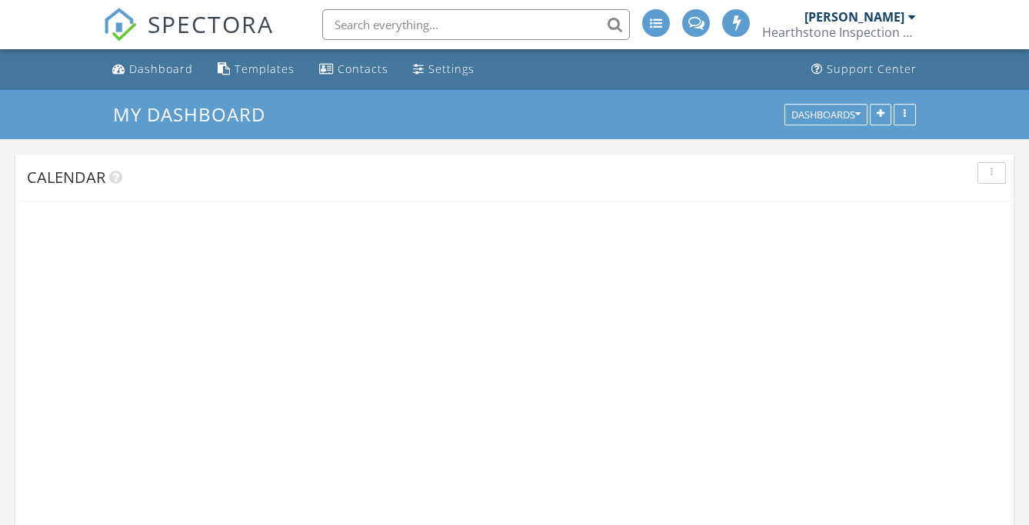
scroll to position [1961, 1053]
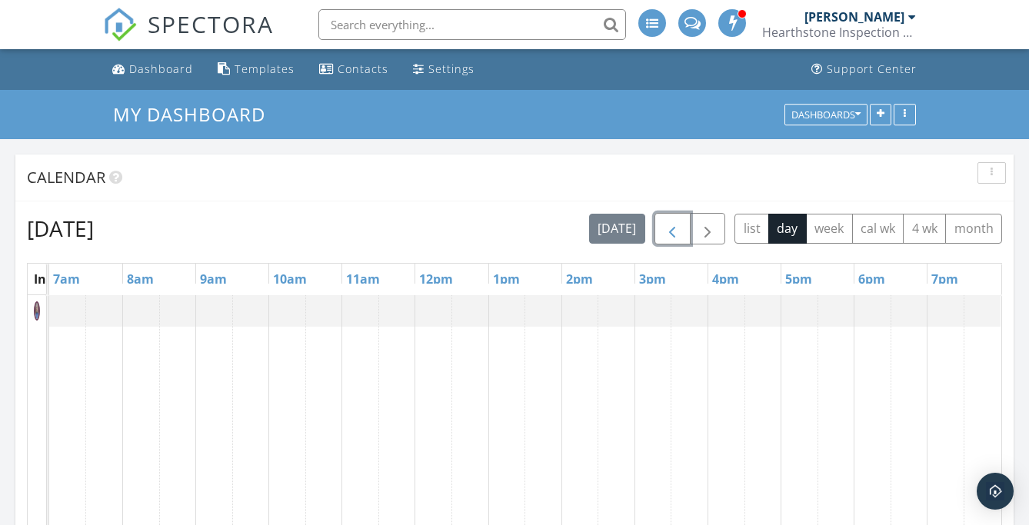
click at [666, 238] on span "button" at bounding box center [672, 229] width 18 height 18
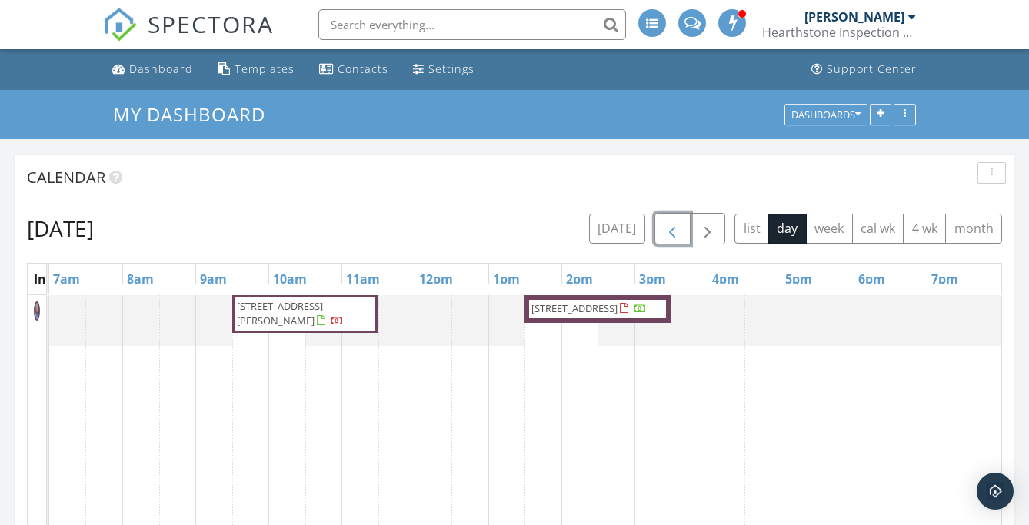
click at [554, 315] on span "2 Mackady Ct , Westport 02790" at bounding box center [574, 308] width 86 height 14
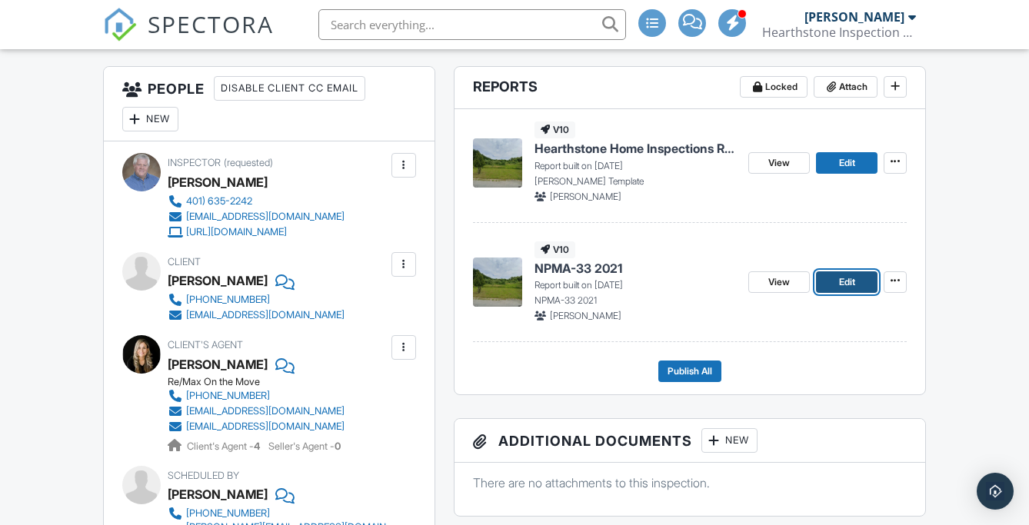
click at [856, 276] on link "Edit" at bounding box center [847, 282] width 62 height 22
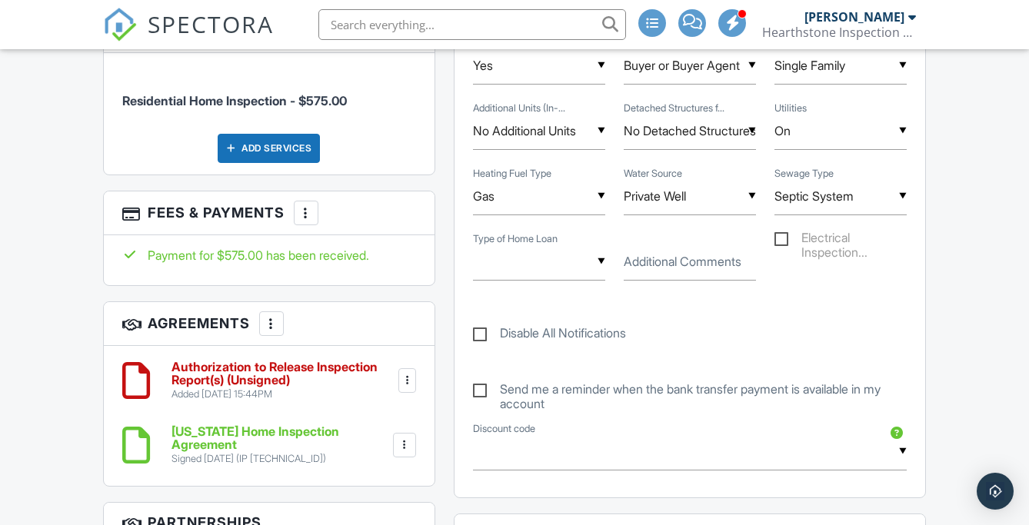
click at [411, 373] on div at bounding box center [407, 380] width 15 height 15
click at [440, 315] on div "People Disable Client CC Email New Client Client's Agent Listing Agent Add Anot…" at bounding box center [269, 248] width 351 height 1595
click at [268, 316] on div at bounding box center [271, 323] width 15 height 15
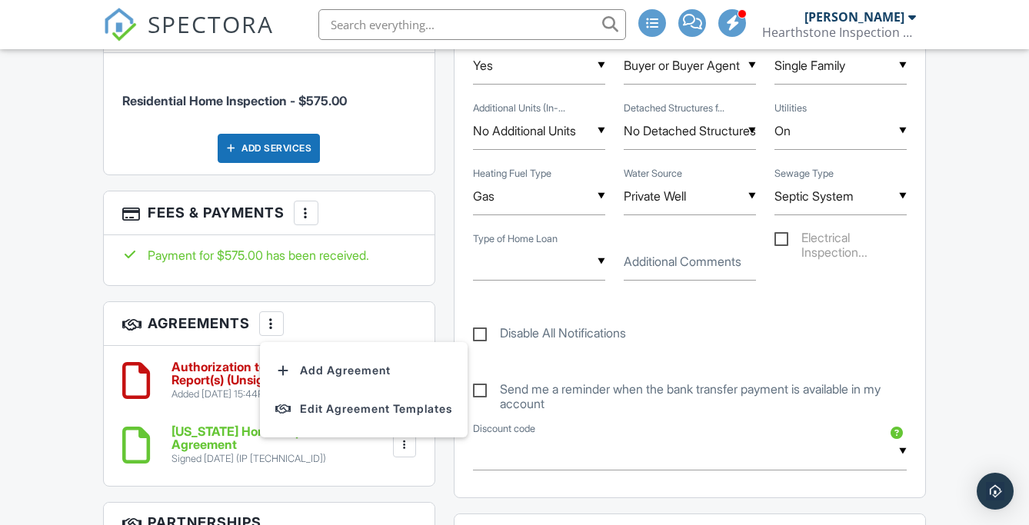
click at [441, 286] on div "People Disable Client CC Email New Client Client's Agent Listing Agent Add Anot…" at bounding box center [269, 248] width 351 height 1595
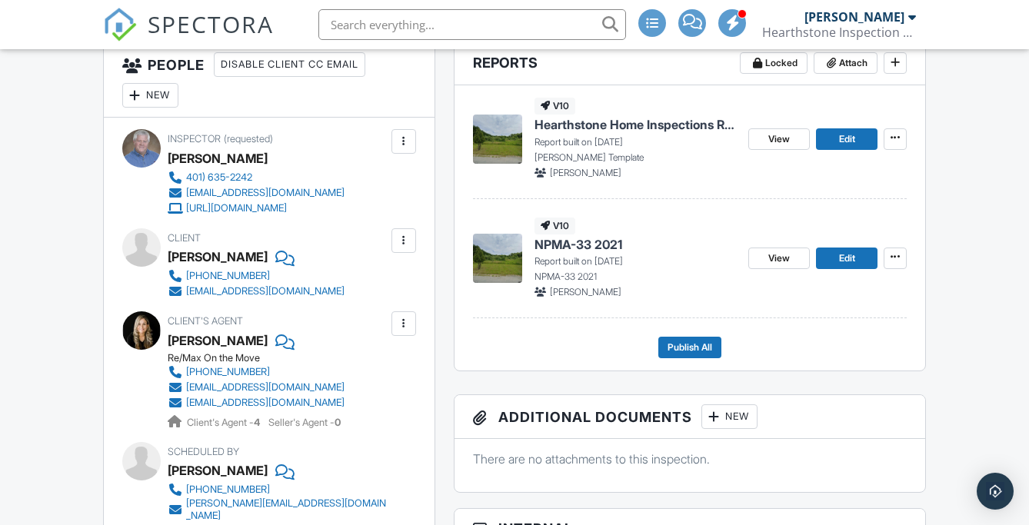
scroll to position [384, 0]
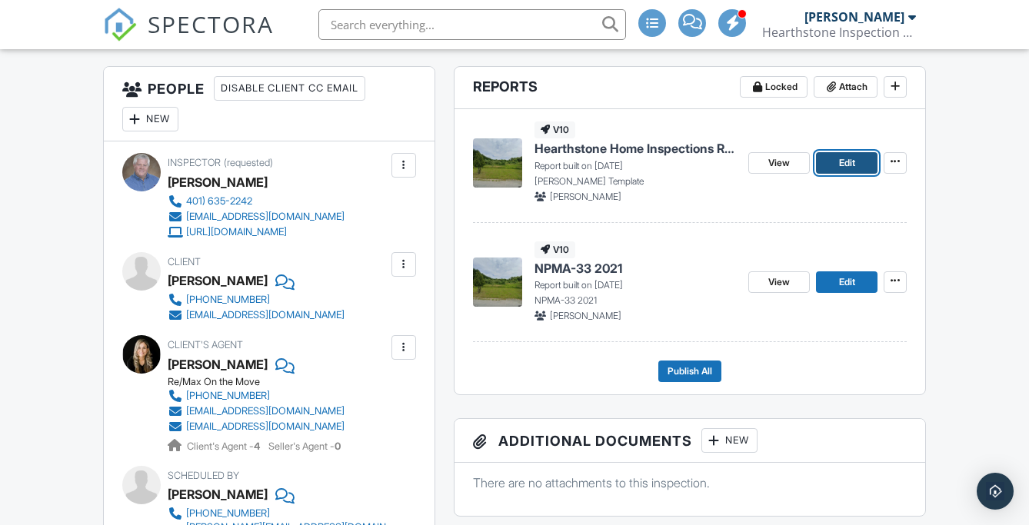
click at [839, 161] on span "Edit" at bounding box center [847, 162] width 16 height 15
